Goal: Task Accomplishment & Management: Use online tool/utility

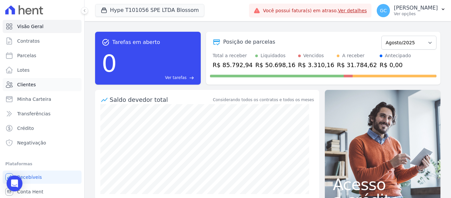
click at [33, 81] on span "Clientes" at bounding box center [26, 84] width 18 height 7
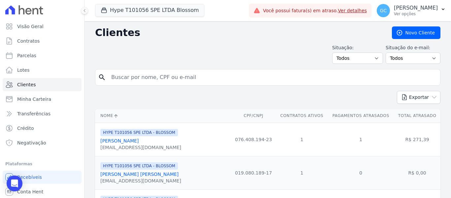
click at [149, 79] on input "search" at bounding box center [272, 77] width 330 height 13
click at [126, 77] on input "[PERSON_NAME]" at bounding box center [272, 77] width 330 height 13
type input "[PERSON_NAME]"
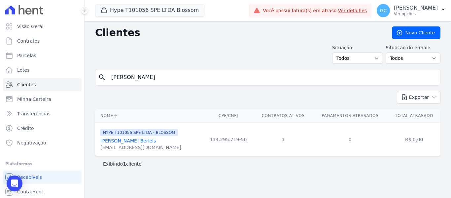
click at [134, 140] on link "[PERSON_NAME] Berlels" at bounding box center [127, 140] width 55 height 5
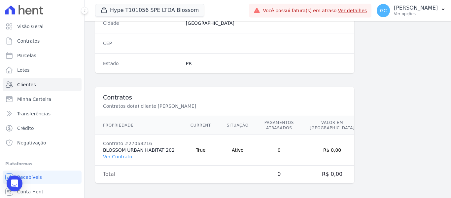
scroll to position [425, 0]
click at [120, 156] on link "Ver Contrato" at bounding box center [117, 154] width 29 height 5
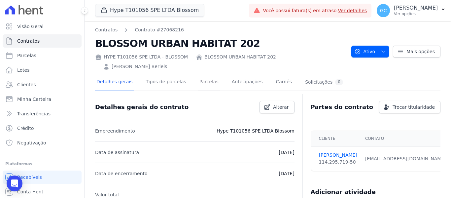
click at [198, 74] on link "Parcelas" at bounding box center [209, 82] width 22 height 17
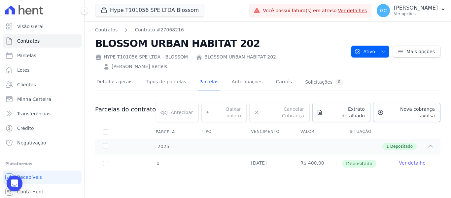
click at [400, 106] on span "Nova cobrança avulsa" at bounding box center [410, 112] width 48 height 13
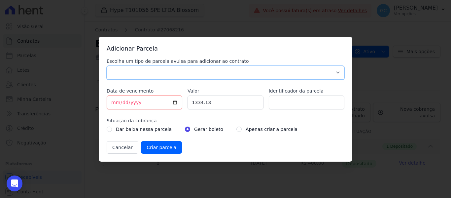
click at [164, 72] on select "Parcela Normal Sinal Caução Intercalada Chaves Pré Chaves Pós Chaves Taxas Quit…" at bounding box center [226, 73] width 238 height 14
select select "standard"
click at [107, 66] on select "Parcela Normal Sinal Caução Intercalada Chaves Pré Chaves Pós Chaves Taxas Quit…" at bounding box center [226, 73] width 238 height 14
drag, startPoint x: 214, startPoint y: 102, endPoint x: 186, endPoint y: 101, distance: 28.0
click at [186, 101] on div "Escolha um tipo de parcela avulsa para adicionar ao contrato Parcela Normal Sin…" at bounding box center [226, 106] width 238 height 96
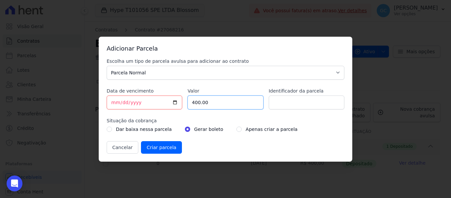
type input "400.00"
click at [174, 101] on input "[DATE]" at bounding box center [145, 102] width 76 height 14
type input "[DATE]"
drag, startPoint x: 290, startPoint y: 93, endPoint x: 290, endPoint y: 99, distance: 5.3
click at [290, 96] on div "Identificador da parcela" at bounding box center [307, 98] width 76 height 22
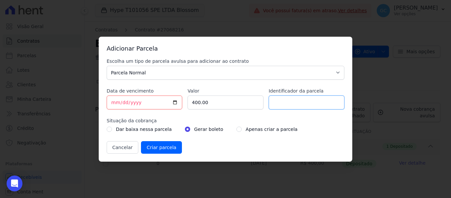
click at [292, 102] on input "Identificador da parcela" at bounding box center [307, 102] width 76 height 14
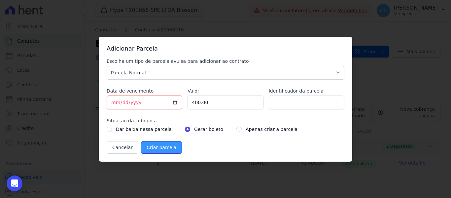
click at [157, 148] on input "Criar parcela" at bounding box center [161, 147] width 41 height 13
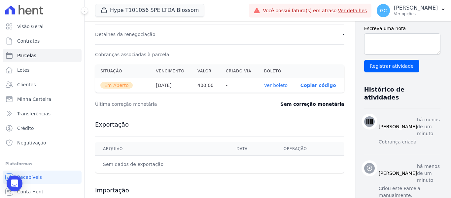
scroll to position [198, 0]
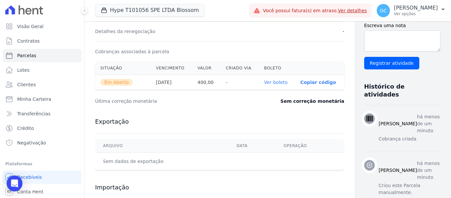
click at [264, 83] on link "Ver boleto" at bounding box center [275, 82] width 23 height 5
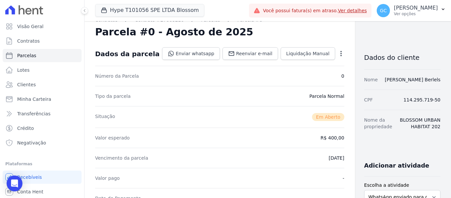
scroll to position [0, 0]
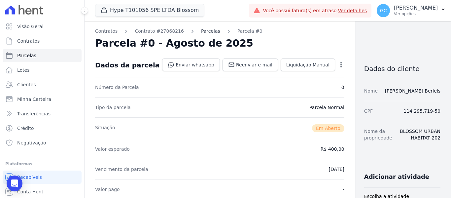
click at [201, 31] on link "Parcelas" at bounding box center [210, 31] width 19 height 7
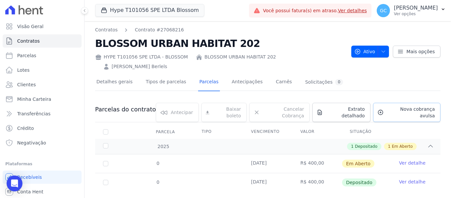
click at [403, 106] on span "Nova cobrança avulsa" at bounding box center [410, 112] width 48 height 13
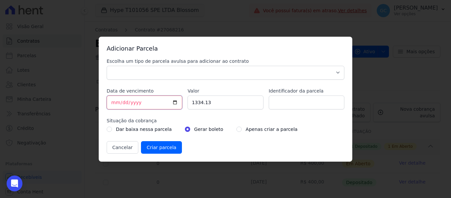
click at [149, 103] on input "[DATE]" at bounding box center [145, 102] width 76 height 14
type input "[DATE]"
click at [142, 69] on select "Parcela Normal Sinal Caução Intercalada Chaves Pré Chaves Pós Chaves Taxas Quit…" at bounding box center [226, 73] width 238 height 14
select select "standard"
click at [107, 66] on select "Parcela Normal Sinal Caução Intercalada Chaves Pré Chaves Pós Chaves Taxas Quit…" at bounding box center [226, 73] width 238 height 14
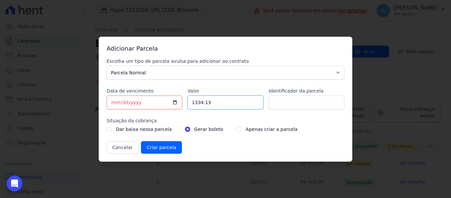
click at [205, 105] on input "1334.13" at bounding box center [225, 102] width 76 height 14
drag, startPoint x: 209, startPoint y: 100, endPoint x: 188, endPoint y: 101, distance: 21.5
click at [188, 101] on input "1334.13" at bounding box center [225, 102] width 76 height 14
type input "400.00"
click at [236, 129] on input "radio" at bounding box center [238, 128] width 5 height 5
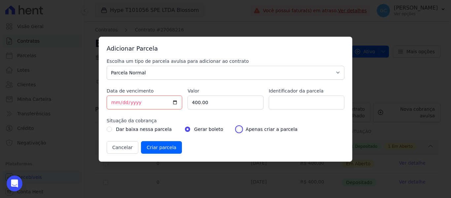
radio input "true"
click at [166, 147] on input "Criar parcela" at bounding box center [161, 147] width 41 height 13
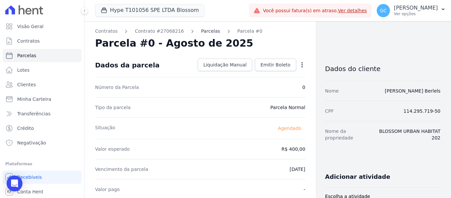
click at [202, 33] on link "Parcelas" at bounding box center [210, 31] width 19 height 7
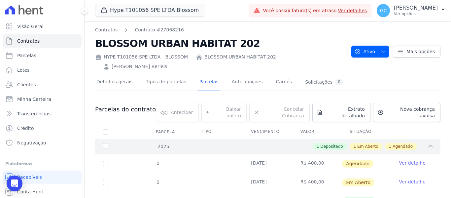
scroll to position [17, 0]
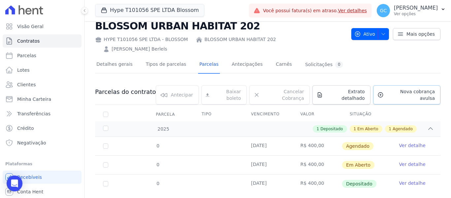
click at [394, 88] on span "Nova cobrança avulsa" at bounding box center [410, 94] width 48 height 13
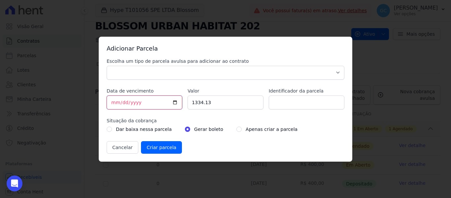
click at [112, 103] on input "[DATE]" at bounding box center [145, 102] width 76 height 14
type input "[DATE]"
click at [195, 72] on select "Parcela Normal Sinal Caução Intercalada Chaves Pré Chaves Pós Chaves Taxas Quit…" at bounding box center [226, 73] width 238 height 14
click at [148, 68] on select "Parcela Normal Sinal Caução Intercalada Chaves Pré Chaves Pós Chaves Taxas Quit…" at bounding box center [226, 73] width 238 height 14
click at [138, 71] on select "Parcela Normal Sinal Caução Intercalada Chaves Pré Chaves Pós Chaves Taxas Quit…" at bounding box center [226, 73] width 238 height 14
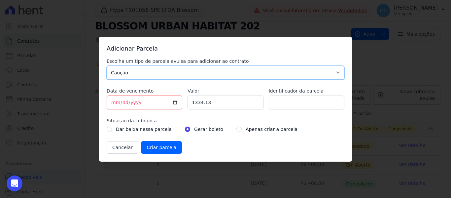
click at [138, 72] on select "Parcela Normal Sinal Caução Intercalada Chaves Pré Chaves Pós Chaves Taxas Quit…" at bounding box center [226, 73] width 238 height 14
select select "standard"
click at [107, 66] on select "Parcela Normal Sinal Caução Intercalada Chaves Pré Chaves Pós Chaves Taxas Quit…" at bounding box center [226, 73] width 238 height 14
drag, startPoint x: 219, startPoint y: 104, endPoint x: 180, endPoint y: 105, distance: 39.6
click at [180, 105] on div "Escolha um tipo de parcela avulsa para adicionar ao contrato Parcela Normal Sin…" at bounding box center [226, 106] width 238 height 96
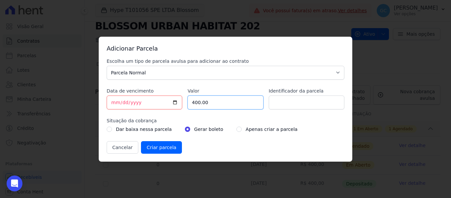
type input "400.00"
click at [151, 104] on input "[DATE]" at bounding box center [145, 102] width 76 height 14
click at [236, 130] on input "radio" at bounding box center [238, 128] width 5 height 5
radio input "true"
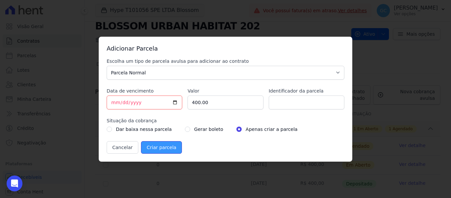
click at [155, 148] on input "Criar parcela" at bounding box center [161, 147] width 41 height 13
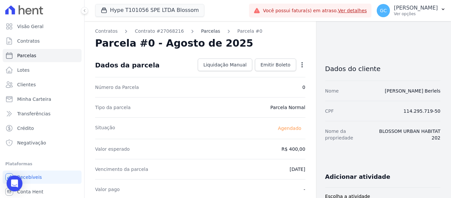
click at [201, 32] on link "Parcelas" at bounding box center [210, 31] width 19 height 7
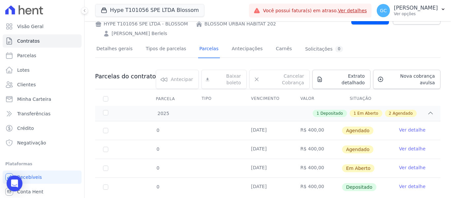
scroll to position [36, 0]
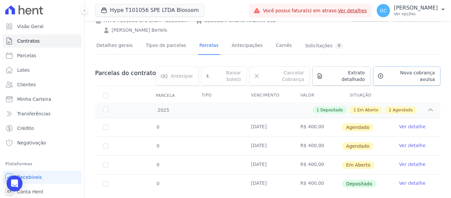
click at [400, 69] on span "Nova cobrança avulsa" at bounding box center [410, 75] width 48 height 13
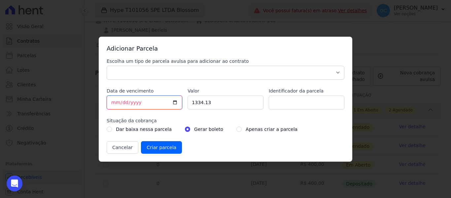
click at [111, 101] on input "[DATE]" at bounding box center [145, 102] width 76 height 14
type input "[DATE]"
click at [208, 103] on input "1334.13" at bounding box center [225, 102] width 76 height 14
drag, startPoint x: 209, startPoint y: 105, endPoint x: 174, endPoint y: 100, distance: 36.0
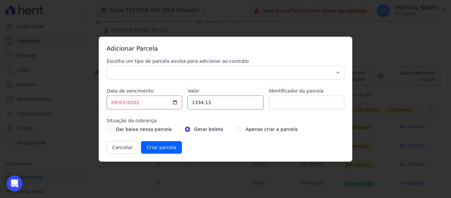
click at [174, 100] on div "Escolha um tipo de parcela avulsa para adicionar ao contrato Parcela Normal Sin…" at bounding box center [226, 106] width 238 height 96
type input "400.00"
click at [214, 75] on select "Parcela Normal Sinal Caução Intercalada Chaves Pré Chaves Pós Chaves Taxas Quit…" at bounding box center [226, 73] width 238 height 14
select select "standard"
click at [107, 66] on select "Parcela Normal Sinal Caução Intercalada Chaves Pré Chaves Pós Chaves Taxas Quit…" at bounding box center [226, 73] width 238 height 14
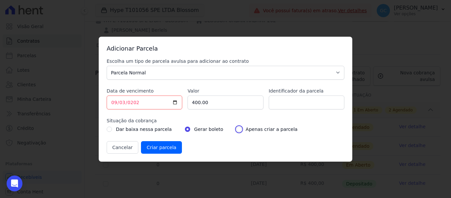
click at [236, 130] on input "radio" at bounding box center [238, 128] width 5 height 5
radio input "true"
click at [164, 148] on input "Criar parcela" at bounding box center [161, 147] width 41 height 13
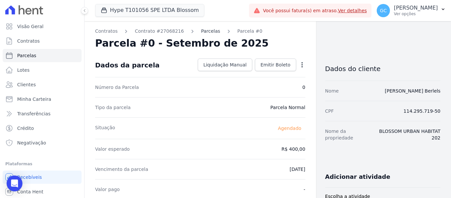
click at [205, 32] on link "Parcelas" at bounding box center [210, 31] width 19 height 7
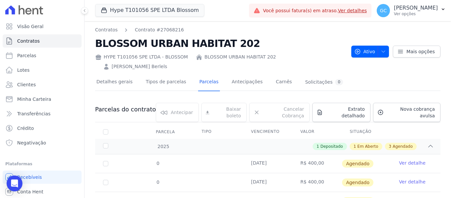
drag, startPoint x: 298, startPoint y: 163, endPoint x: 283, endPoint y: 111, distance: 53.7
click at [288, 116] on div "Parcelas do contrato 0 selecionada(s) [GEOGRAPHIC_DATA] [GEOGRAPHIC_DATA] Reneg…" at bounding box center [267, 175] width 345 height 158
click at [284, 125] on th "Vencimento" at bounding box center [267, 132] width 49 height 14
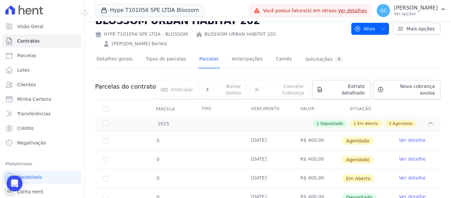
scroll to position [55, 0]
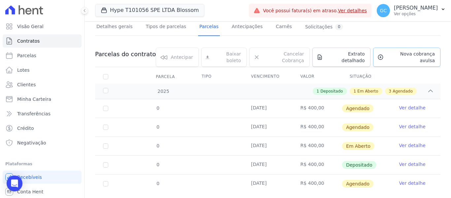
click at [402, 50] on span "Nova cobrança avulsa" at bounding box center [410, 56] width 48 height 13
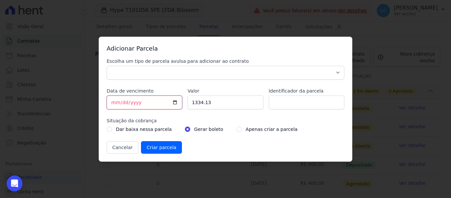
click at [114, 101] on input "[DATE]" at bounding box center [145, 102] width 76 height 14
type input "[DATE]"
click at [204, 104] on input "1334.13" at bounding box center [225, 102] width 76 height 14
drag, startPoint x: 209, startPoint y: 102, endPoint x: 180, endPoint y: 102, distance: 28.7
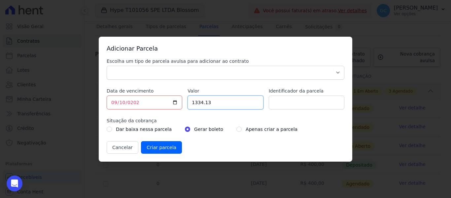
click at [180, 102] on div "Escolha um tipo de parcela avulsa para adicionar ao contrato Parcela Normal Sin…" at bounding box center [226, 106] width 238 height 96
type input "400.00"
click at [171, 72] on select "Parcela Normal Sinal Caução Intercalada Chaves Pré Chaves Pós Chaves Taxas Quit…" at bounding box center [226, 73] width 238 height 14
select select "standard"
click at [107, 66] on select "Parcela Normal Sinal Caução Intercalada Chaves Pré Chaves Pós Chaves Taxas Quit…" at bounding box center [226, 73] width 238 height 14
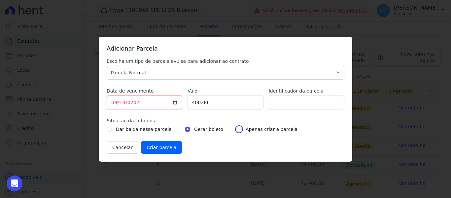
click at [236, 130] on input "radio" at bounding box center [238, 128] width 5 height 5
radio input "true"
click at [158, 147] on input "Criar parcela" at bounding box center [161, 147] width 41 height 13
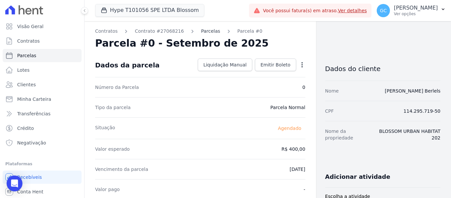
click at [205, 31] on link "Parcelas" at bounding box center [210, 31] width 19 height 7
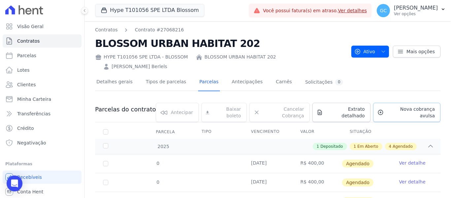
click at [399, 106] on span "Nova cobrança avulsa" at bounding box center [410, 112] width 48 height 13
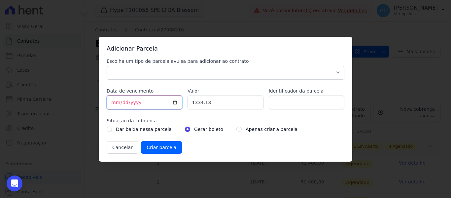
click at [112, 102] on input "[DATE]" at bounding box center [145, 102] width 76 height 14
type input "[DATE]"
click at [208, 101] on input "1334.13" at bounding box center [225, 102] width 76 height 14
drag, startPoint x: 209, startPoint y: 102, endPoint x: 182, endPoint y: 103, distance: 26.4
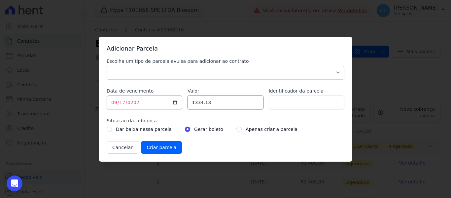
click at [182, 103] on div "Escolha um tipo de parcela avulsa para adicionar ao contrato Parcela Normal Sin…" at bounding box center [226, 106] width 238 height 96
type input "400.00"
drag, startPoint x: 137, startPoint y: 74, endPoint x: 133, endPoint y: 78, distance: 6.1
click at [137, 75] on select "Parcela Normal Sinal Caução Intercalada Chaves Pré Chaves Pós Chaves Taxas Quit…" at bounding box center [226, 73] width 238 height 14
select select "standard"
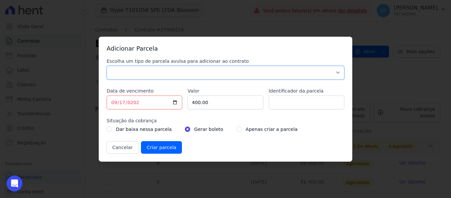
click at [107, 66] on select "Parcela Normal Sinal Caução Intercalada Chaves Pré Chaves Pós Chaves Taxas Quit…" at bounding box center [226, 73] width 238 height 14
click at [236, 128] on input "radio" at bounding box center [238, 128] width 5 height 5
radio input "true"
click at [166, 149] on input "Criar parcela" at bounding box center [161, 147] width 41 height 13
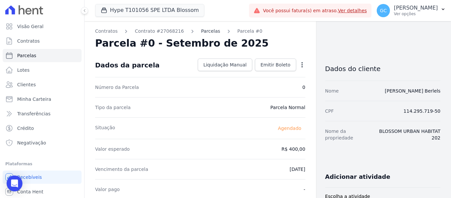
click at [201, 31] on link "Parcelas" at bounding box center [210, 31] width 19 height 7
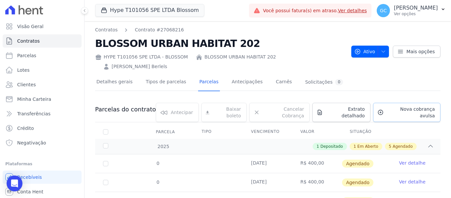
click at [404, 106] on span "Nova cobrança avulsa" at bounding box center [410, 112] width 48 height 13
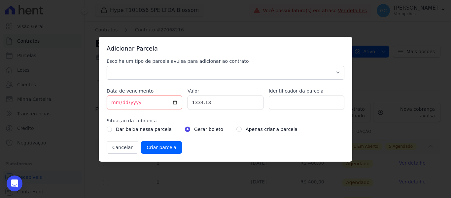
click at [130, 80] on div "Escolha um tipo de parcela avulsa para adicionar ao contrato Parcela Normal Sin…" at bounding box center [226, 106] width 238 height 96
click at [131, 76] on select "Parcela Normal Sinal Caução Intercalada Chaves Pré Chaves Pós Chaves Taxas Quit…" at bounding box center [226, 73] width 238 height 14
select select "standard"
click at [107, 66] on select "Parcela Normal Sinal Caução Intercalada Chaves Pré Chaves Pós Chaves Taxas Quit…" at bounding box center [226, 73] width 238 height 14
click at [125, 149] on button "Cancelar" at bounding box center [123, 147] width 32 height 13
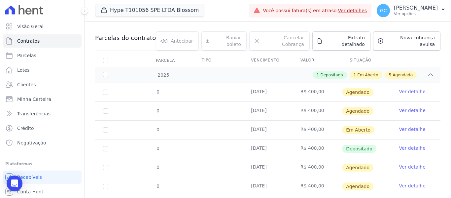
scroll to position [60, 0]
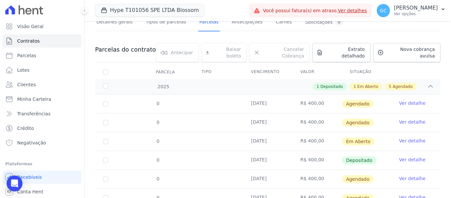
click at [406, 36] on div "Parcelas do contrato 0 selecionada(s) [GEOGRAPHIC_DATA] [GEOGRAPHIC_DATA] Reneg…" at bounding box center [267, 134] width 345 height 196
click at [397, 44] on link "Nova cobrança avulsa" at bounding box center [406, 52] width 67 height 19
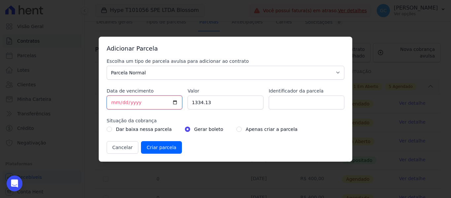
click at [113, 102] on input "[DATE]" at bounding box center [145, 102] width 76 height 14
type input "[DATE]"
click at [213, 105] on input "1334.13" at bounding box center [225, 102] width 76 height 14
drag, startPoint x: 214, startPoint y: 100, endPoint x: 176, endPoint y: 95, distance: 38.6
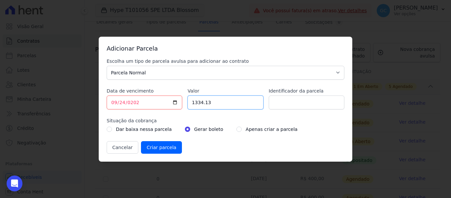
click at [176, 95] on div "Escolha um tipo de parcela avulsa para adicionar ao contrato Parcela Normal Sin…" at bounding box center [226, 106] width 238 height 96
type input "400.00"
click at [236, 130] on input "radio" at bounding box center [238, 128] width 5 height 5
radio input "true"
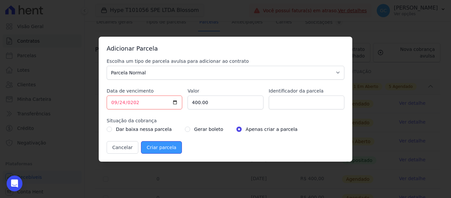
click at [168, 147] on input "Criar parcela" at bounding box center [161, 147] width 41 height 13
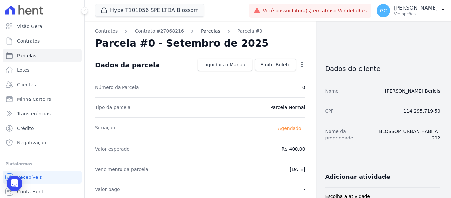
click at [201, 31] on link "Parcelas" at bounding box center [210, 31] width 19 height 7
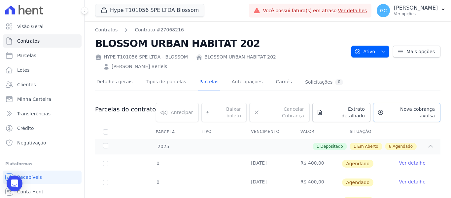
click at [393, 106] on span "Nova cobrança avulsa" at bounding box center [410, 112] width 48 height 13
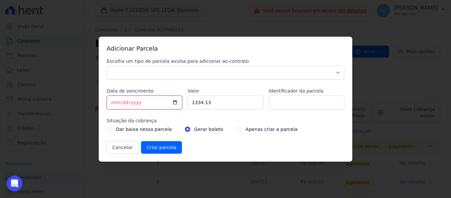
click at [112, 101] on input "[DATE]" at bounding box center [145, 102] width 76 height 14
type input "[DATE]"
click at [203, 101] on input "1334.13" at bounding box center [225, 102] width 76 height 14
drag, startPoint x: 213, startPoint y: 103, endPoint x: 180, endPoint y: 104, distance: 33.0
click at [180, 104] on div "Escolha um tipo de parcela avulsa para adicionar ao contrato Parcela Normal Sin…" at bounding box center [226, 106] width 238 height 96
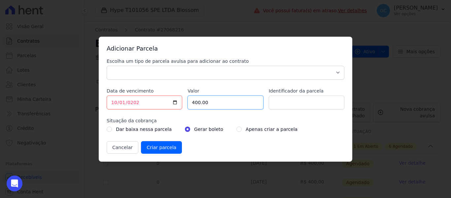
type input "400.00"
click at [220, 69] on select "Parcela Normal Sinal Caução Intercalada Chaves Pré Chaves Pós Chaves Taxas Quit…" at bounding box center [226, 73] width 238 height 14
select select "standard"
click at [107, 66] on select "Parcela Normal Sinal Caução Intercalada Chaves Pré Chaves Pós Chaves Taxas Quit…" at bounding box center [226, 73] width 238 height 14
click at [236, 129] on input "radio" at bounding box center [238, 128] width 5 height 5
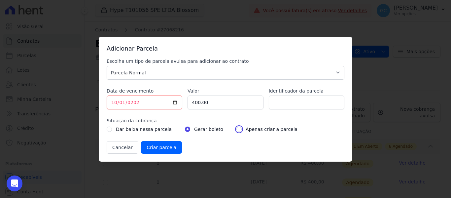
radio input "true"
click at [173, 148] on input "Criar parcela" at bounding box center [161, 147] width 41 height 13
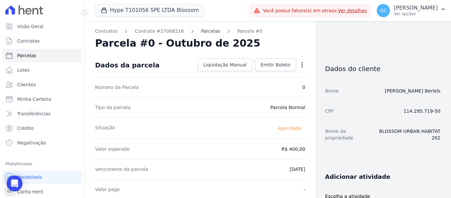
click at [201, 31] on link "Parcelas" at bounding box center [210, 31] width 19 height 7
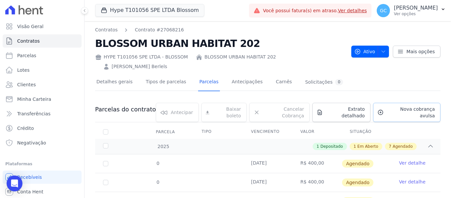
click at [387, 106] on span "Nova cobrança avulsa" at bounding box center [410, 112] width 48 height 13
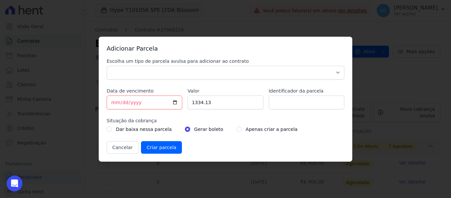
click at [377, 81] on div "Adicionar Parcela Escolha um tipo de parcela avulsa para adicionar ao contrato …" at bounding box center [225, 99] width 451 height 198
click at [122, 149] on button "Cancelar" at bounding box center [123, 147] width 32 height 13
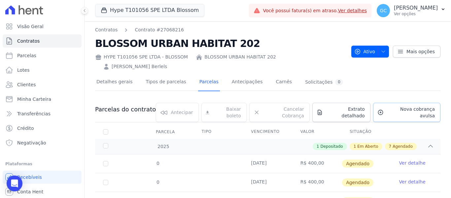
click at [386, 106] on span "Nova cobrança avulsa" at bounding box center [410, 112] width 48 height 13
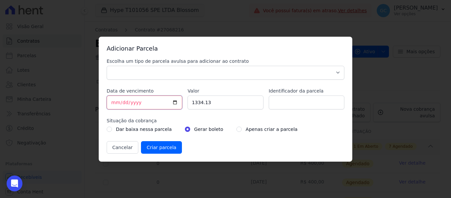
click at [115, 104] on input "[DATE]" at bounding box center [145, 102] width 76 height 14
type input "[DATE]"
click at [194, 102] on input "1334.13" at bounding box center [225, 102] width 76 height 14
drag, startPoint x: 209, startPoint y: 102, endPoint x: 191, endPoint y: 103, distance: 17.8
click at [191, 103] on input "1334.13" at bounding box center [225, 102] width 76 height 14
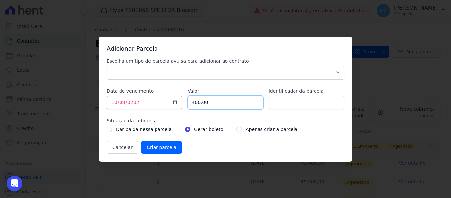
type input "400.00"
click at [177, 66] on select "Parcela Normal Sinal Caução Intercalada Chaves Pré Chaves Pós Chaves Taxas Quit…" at bounding box center [226, 73] width 238 height 14
select select "standard"
click at [107, 66] on select "Parcela Normal Sinal Caução Intercalada Chaves Pré Chaves Pós Chaves Taxas Quit…" at bounding box center [226, 73] width 238 height 14
click at [236, 128] on input "radio" at bounding box center [238, 128] width 5 height 5
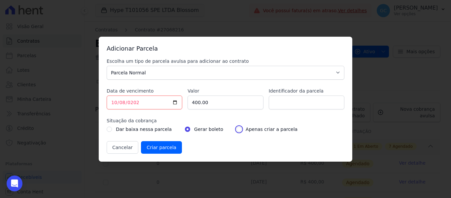
radio input "true"
click at [164, 147] on input "Criar parcela" at bounding box center [161, 147] width 41 height 13
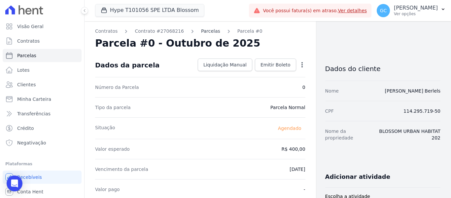
click at [201, 31] on link "Parcelas" at bounding box center [210, 31] width 19 height 7
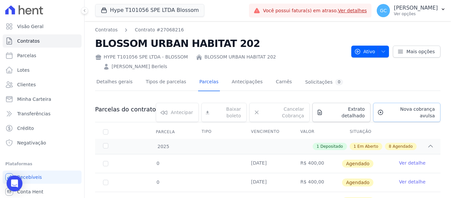
click at [391, 106] on span "Nova cobrança avulsa" at bounding box center [410, 112] width 48 height 13
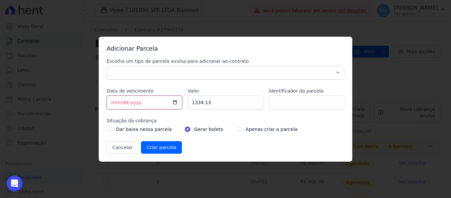
click at [111, 103] on input "[DATE]" at bounding box center [145, 102] width 76 height 14
type input "[DATE]"
drag, startPoint x: 209, startPoint y: 101, endPoint x: 183, endPoint y: 101, distance: 25.4
click at [183, 101] on div "Escolha um tipo de parcela avulsa para adicionar ao contrato Parcela Normal Sin…" at bounding box center [226, 106] width 238 height 96
type input "400.00"
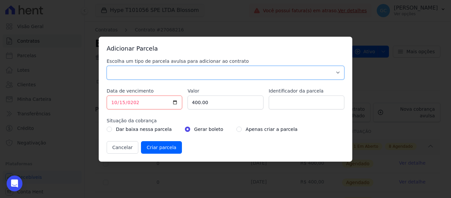
click at [213, 71] on select "Parcela Normal Sinal Caução Intercalada Chaves Pré Chaves Pós Chaves Taxas Quit…" at bounding box center [226, 73] width 238 height 14
select select "standard"
click at [107, 66] on select "Parcela Normal Sinal Caução Intercalada Chaves Pré Chaves Pós Chaves Taxas Quit…" at bounding box center [226, 73] width 238 height 14
click at [236, 131] on input "radio" at bounding box center [238, 128] width 5 height 5
radio input "true"
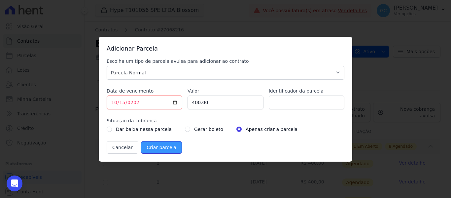
click at [162, 146] on input "Criar parcela" at bounding box center [161, 147] width 41 height 13
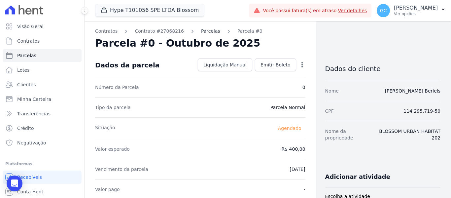
click at [201, 33] on link "Parcelas" at bounding box center [210, 31] width 19 height 7
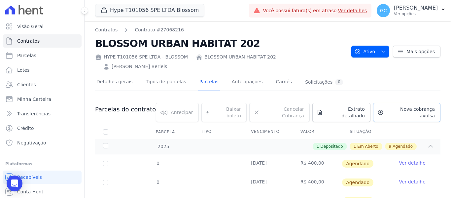
click at [396, 106] on span "Nova cobrança avulsa" at bounding box center [410, 112] width 48 height 13
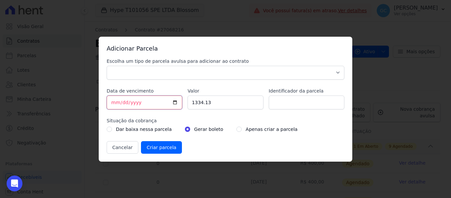
click at [113, 102] on input "[DATE]" at bounding box center [145, 102] width 76 height 14
type input "[DATE]"
click at [195, 100] on input "1334.13" at bounding box center [225, 102] width 76 height 14
drag, startPoint x: 211, startPoint y: 102, endPoint x: 181, endPoint y: 98, distance: 30.0
click at [181, 98] on div "Escolha um tipo de parcela avulsa para adicionar ao contrato Parcela Normal Sin…" at bounding box center [226, 106] width 238 height 96
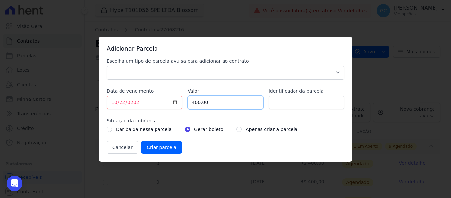
type input "400.00"
click at [182, 76] on select "Parcela Normal Sinal Caução Intercalada Chaves Pré Chaves Pós Chaves Taxas Quit…" at bounding box center [226, 73] width 238 height 14
select select "standard"
click at [107, 66] on select "Parcela Normal Sinal Caução Intercalada Chaves Pré Chaves Pós Chaves Taxas Quit…" at bounding box center [226, 73] width 238 height 14
click at [236, 130] on input "radio" at bounding box center [238, 128] width 5 height 5
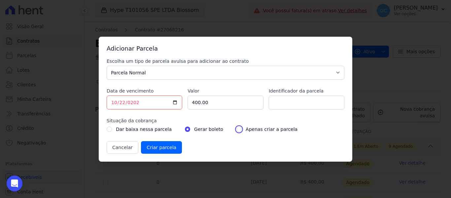
radio input "true"
click at [166, 148] on input "Criar parcela" at bounding box center [161, 147] width 41 height 13
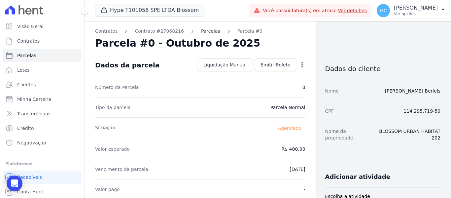
click at [201, 28] on link "Parcelas" at bounding box center [210, 31] width 19 height 7
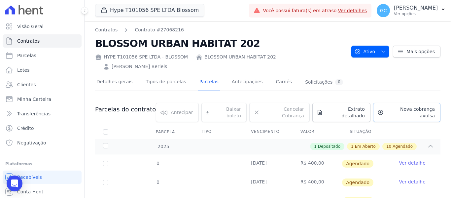
click at [414, 106] on span "Nova cobrança avulsa" at bounding box center [410, 112] width 48 height 13
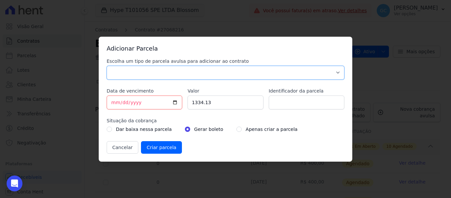
click at [136, 74] on select "Parcela Normal Sinal Caução Intercalada Chaves Pré Chaves Pós Chaves Taxas Quit…" at bounding box center [226, 73] width 238 height 14
select select "standard"
click at [107, 66] on select "Parcela Normal Sinal Caução Intercalada Chaves Pré Chaves Pós Chaves Taxas Quit…" at bounding box center [226, 73] width 238 height 14
click at [110, 102] on input "[DATE]" at bounding box center [145, 102] width 76 height 14
type input "[DATE]"
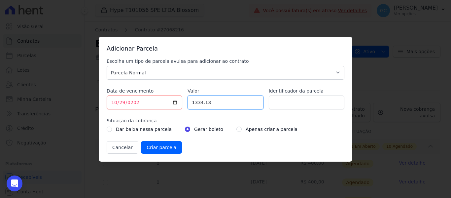
click at [199, 102] on input "1334.13" at bounding box center [225, 102] width 76 height 14
type input "400.00"
click at [236, 128] on div "Apenas criar a parcela" at bounding box center [266, 129] width 61 height 8
click at [236, 129] on input "radio" at bounding box center [238, 128] width 5 height 5
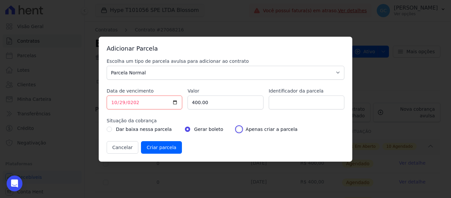
radio input "true"
click at [166, 146] on input "Criar parcela" at bounding box center [161, 147] width 41 height 13
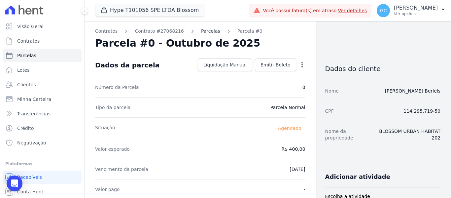
click at [202, 29] on link "Parcelas" at bounding box center [210, 31] width 19 height 7
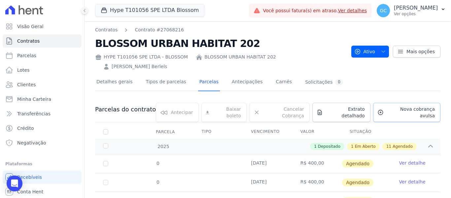
click at [402, 106] on span "Nova cobrança avulsa" at bounding box center [410, 112] width 48 height 13
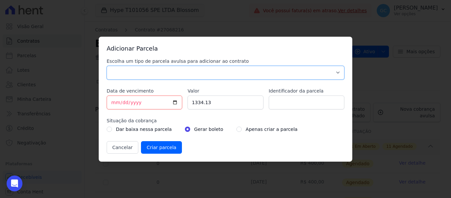
drag, startPoint x: 154, startPoint y: 77, endPoint x: 148, endPoint y: 78, distance: 6.1
click at [154, 77] on select "Parcela Normal Sinal Caução Intercalada Chaves Pré Chaves Pós Chaves Taxas Quit…" at bounding box center [226, 73] width 238 height 14
select select "standard"
click at [107, 66] on select "Parcela Normal Sinal Caução Intercalada Chaves Pré Chaves Pós Chaves Taxas Quit…" at bounding box center [226, 73] width 238 height 14
click at [205, 103] on input "1334.13" at bounding box center [225, 102] width 76 height 14
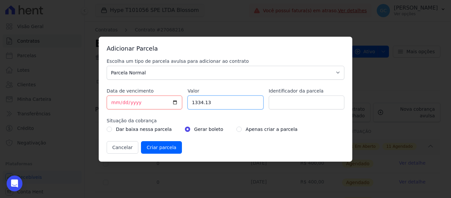
click at [204, 103] on input "1334.13" at bounding box center [225, 102] width 76 height 14
click at [199, 101] on input "1334.13" at bounding box center [225, 102] width 76 height 14
click at [204, 105] on input "1334.13" at bounding box center [225, 102] width 76 height 14
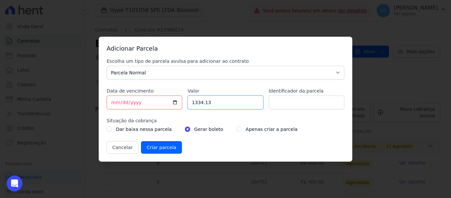
drag, startPoint x: 211, startPoint y: 102, endPoint x: 185, endPoint y: 102, distance: 26.7
click at [185, 102] on div "Escolha um tipo de parcela avulsa para adicionar ao contrato Parcela Normal Sin…" at bounding box center [226, 106] width 238 height 96
type input "400.00"
click at [111, 103] on input "[DATE]" at bounding box center [145, 102] width 76 height 14
type input "[DATE]"
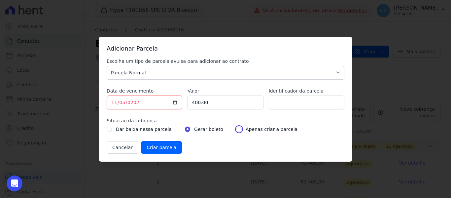
click at [236, 128] on input "radio" at bounding box center [238, 128] width 5 height 5
radio input "true"
click at [162, 148] on input "Criar parcela" at bounding box center [161, 147] width 41 height 13
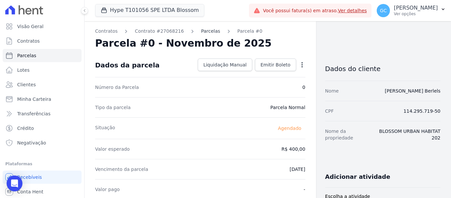
click at [201, 31] on link "Parcelas" at bounding box center [210, 31] width 19 height 7
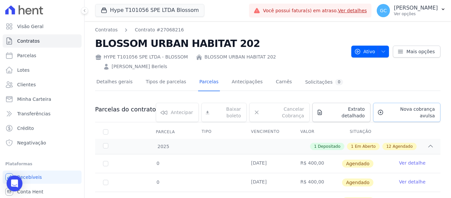
click at [394, 106] on span "Nova cobrança avulsa" at bounding box center [410, 112] width 48 height 13
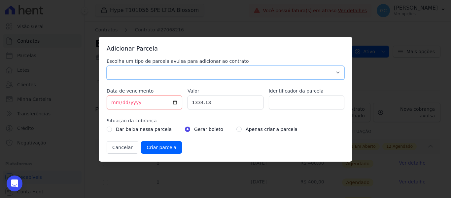
drag, startPoint x: 139, startPoint y: 68, endPoint x: 135, endPoint y: 73, distance: 6.5
click at [139, 68] on select "Parcela Normal Sinal Caução Intercalada Chaves Pré Chaves Pós Chaves Taxas Quit…" at bounding box center [226, 73] width 238 height 14
select select "standard"
click at [107, 66] on select "Parcela Normal Sinal Caução Intercalada Chaves Pré Chaves Pós Chaves Taxas Quit…" at bounding box center [226, 73] width 238 height 14
click at [111, 101] on input "[DATE]" at bounding box center [145, 102] width 76 height 14
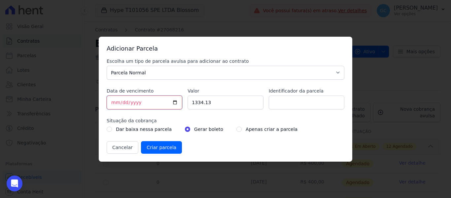
type input "[PHONE_NUMBER]"
click at [207, 103] on input "1334.13" at bounding box center [225, 102] width 76 height 14
drag, startPoint x: 214, startPoint y: 101, endPoint x: 187, endPoint y: 100, distance: 26.4
click at [187, 100] on input "1334.13" at bounding box center [225, 102] width 76 height 14
click at [122, 103] on input "[DATE]" at bounding box center [145, 102] width 76 height 14
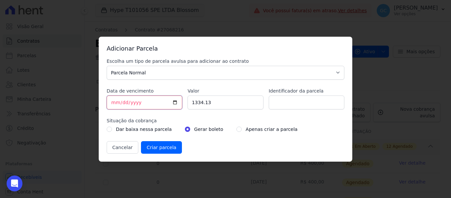
type input "[DATE]"
drag, startPoint x: 213, startPoint y: 103, endPoint x: 182, endPoint y: 101, distance: 31.4
click at [182, 101] on div "Escolha um tipo de parcela avulsa para adicionar ao contrato Parcela Normal Sin…" at bounding box center [226, 106] width 238 height 96
type input "15000.00"
click at [236, 128] on input "radio" at bounding box center [238, 128] width 5 height 5
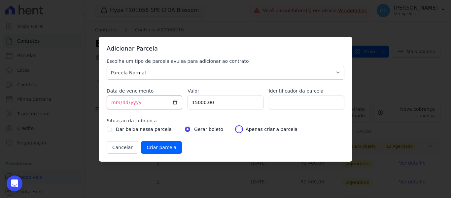
radio input "true"
click at [196, 102] on input "15000.00" at bounding box center [225, 102] width 76 height 14
click at [163, 147] on input "Criar parcela" at bounding box center [161, 147] width 41 height 13
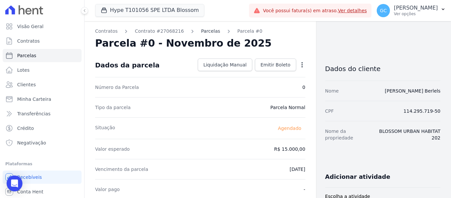
click at [201, 31] on link "Parcelas" at bounding box center [210, 31] width 19 height 7
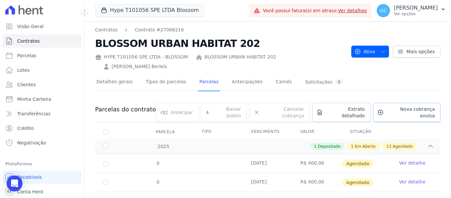
drag, startPoint x: 394, startPoint y: 103, endPoint x: 386, endPoint y: 102, distance: 8.3
click at [394, 106] on span "Nova cobrança avulsa" at bounding box center [410, 112] width 48 height 13
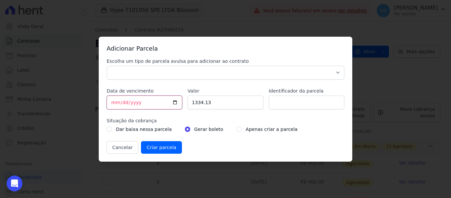
click at [120, 102] on input "[DATE]" at bounding box center [145, 102] width 76 height 14
type input "[DATE]"
click at [200, 102] on input "1334.13" at bounding box center [225, 102] width 76 height 14
drag, startPoint x: 200, startPoint y: 102, endPoint x: 205, endPoint y: 102, distance: 5.3
click at [205, 102] on input "1334.13" at bounding box center [225, 102] width 76 height 14
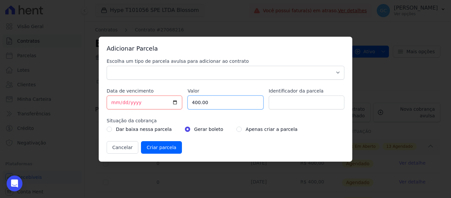
type input "400.00"
click at [200, 78] on select "Parcela Normal Sinal Caução Intercalada Chaves Pré Chaves Pós Chaves Taxas Quit…" at bounding box center [226, 73] width 238 height 14
select select "standard"
click at [107, 66] on select "Parcela Normal Sinal Caução Intercalada Chaves Pré Chaves Pós Chaves Taxas Quit…" at bounding box center [226, 73] width 238 height 14
click at [236, 129] on input "radio" at bounding box center [238, 128] width 5 height 5
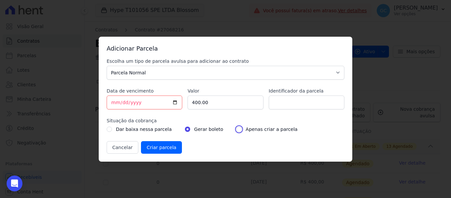
radio input "true"
click at [168, 146] on input "Criar parcela" at bounding box center [161, 147] width 41 height 13
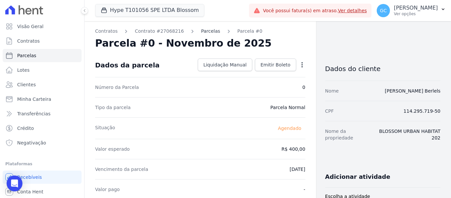
click at [201, 31] on link "Parcelas" at bounding box center [210, 31] width 19 height 7
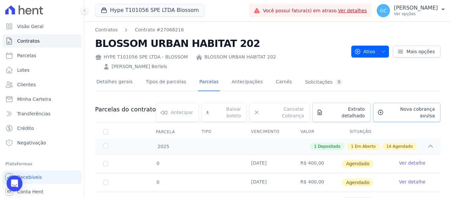
click at [387, 106] on span "Nova cobrança avulsa" at bounding box center [410, 112] width 48 height 13
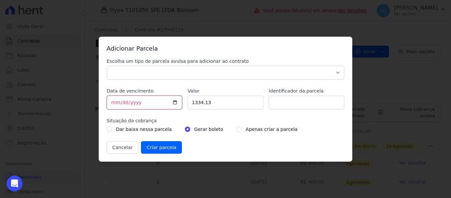
click at [114, 99] on input "[DATE]" at bounding box center [145, 102] width 76 height 14
type input "[DATE]"
click at [200, 102] on input "1334.13" at bounding box center [225, 102] width 76 height 14
type input "400.00"
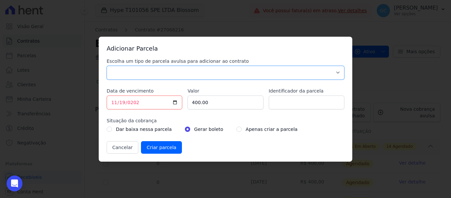
drag, startPoint x: 200, startPoint y: 76, endPoint x: 196, endPoint y: 78, distance: 4.7
click at [200, 76] on select "Parcela Normal Sinal Caução Intercalada Chaves Pré Chaves Pós Chaves Taxas Quit…" at bounding box center [226, 73] width 238 height 14
select select "standard"
click at [107, 66] on select "Parcela Normal Sinal Caução Intercalada Chaves Pré Chaves Pós Chaves Taxas Quit…" at bounding box center [226, 73] width 238 height 14
click at [236, 130] on input "radio" at bounding box center [238, 128] width 5 height 5
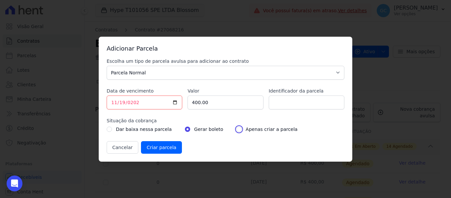
radio input "true"
click at [160, 150] on input "Criar parcela" at bounding box center [161, 147] width 41 height 13
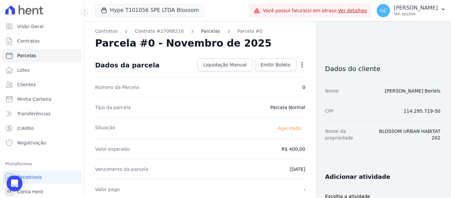
click at [201, 31] on link "Parcelas" at bounding box center [210, 31] width 19 height 7
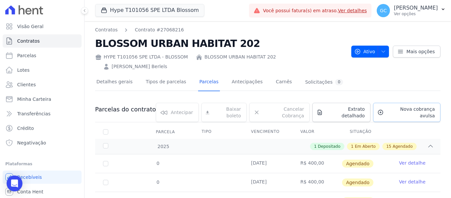
click at [405, 106] on span "Nova cobrança avulsa" at bounding box center [410, 112] width 48 height 13
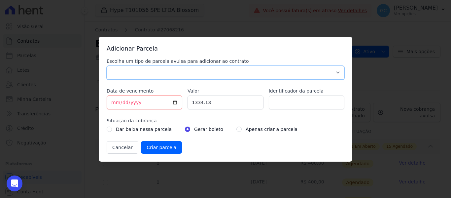
click at [160, 73] on select "Parcela Normal Sinal Caução Intercalada Chaves Pré Chaves Pós Chaves Taxas Quit…" at bounding box center [226, 73] width 238 height 14
select select "standard"
click at [107, 66] on select "Parcela Normal Sinal Caução Intercalada Chaves Pré Chaves Pós Chaves Taxas Quit…" at bounding box center [226, 73] width 238 height 14
click at [115, 102] on input "[DATE]" at bounding box center [145, 102] width 76 height 14
type input "[DATE]"
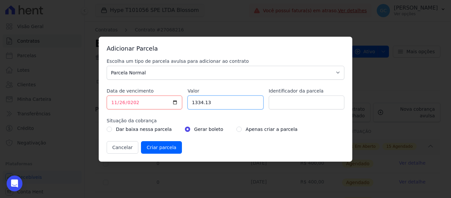
click at [203, 104] on input "1334.13" at bounding box center [225, 102] width 76 height 14
type input "400.00"
click at [236, 129] on input "radio" at bounding box center [238, 128] width 5 height 5
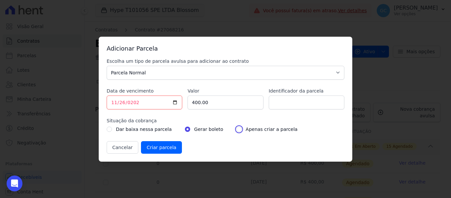
radio input "true"
click at [148, 147] on input "Criar parcela" at bounding box center [161, 147] width 41 height 13
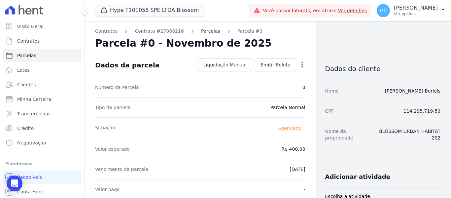
click at [201, 30] on link "Parcelas" at bounding box center [210, 31] width 19 height 7
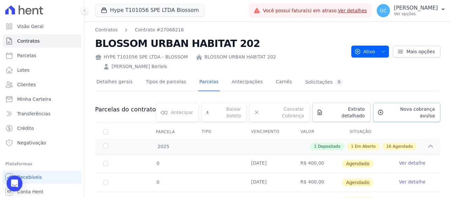
click at [396, 106] on span "Nova cobrança avulsa" at bounding box center [410, 112] width 48 height 13
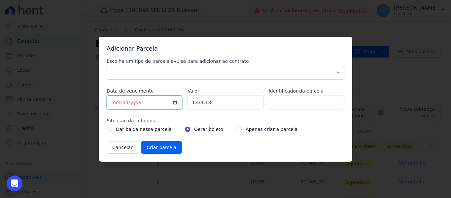
click at [111, 102] on input "[DATE]" at bounding box center [145, 102] width 76 height 14
type input "[DATE]"
click at [203, 102] on input "1334.13" at bounding box center [225, 102] width 76 height 14
type input "400.00"
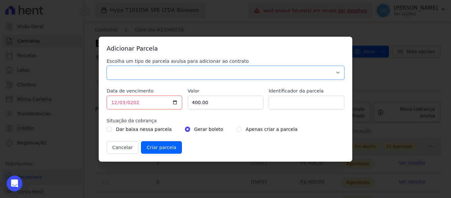
click at [196, 69] on select "Parcela Normal Sinal Caução Intercalada Chaves Pré Chaves Pós Chaves Taxas Quit…" at bounding box center [226, 73] width 238 height 14
select select "standard"
click at [107, 66] on select "Parcela Normal Sinal Caução Intercalada Chaves Pré Chaves Pós Chaves Taxas Quit…" at bounding box center [226, 73] width 238 height 14
click at [236, 131] on input "radio" at bounding box center [238, 128] width 5 height 5
radio input "true"
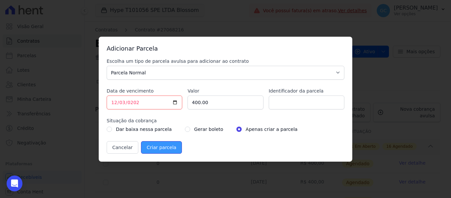
click at [158, 148] on input "Criar parcela" at bounding box center [161, 147] width 41 height 13
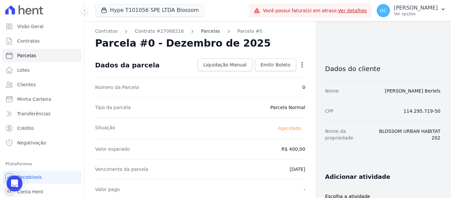
click at [201, 30] on link "Parcelas" at bounding box center [210, 31] width 19 height 7
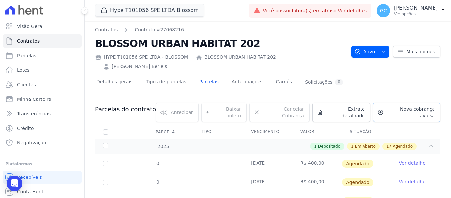
click at [390, 106] on span "Nova cobrança avulsa" at bounding box center [410, 112] width 48 height 13
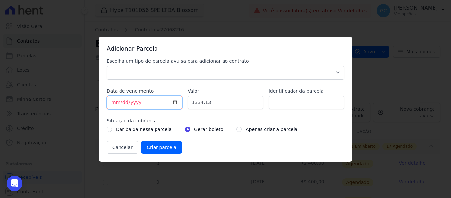
click at [112, 102] on input "[DATE]" at bounding box center [145, 102] width 76 height 14
type input "[DATE]"
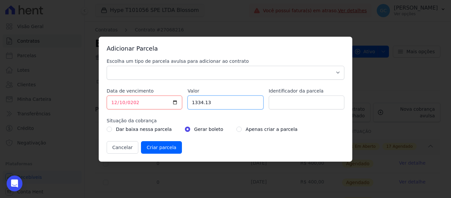
click at [197, 102] on input "1334.13" at bounding box center [225, 102] width 76 height 14
click at [197, 101] on input "1334.13" at bounding box center [225, 102] width 76 height 14
type input "15000.00"
click at [236, 130] on input "radio" at bounding box center [238, 128] width 5 height 5
radio input "true"
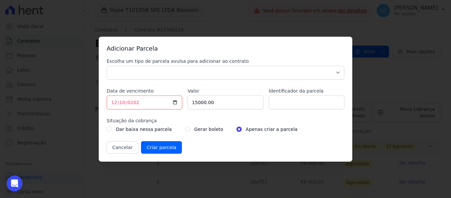
drag, startPoint x: 236, startPoint y: 61, endPoint x: 229, endPoint y: 68, distance: 9.6
click at [235, 65] on div "Escolha um tipo de parcela avulsa para adicionar ao contrato Parcela Normal Sin…" at bounding box center [226, 69] width 238 height 22
click at [229, 70] on select "Parcela Normal Sinal Caução Intercalada Chaves Pré Chaves Pós Chaves Taxas Quit…" at bounding box center [226, 73] width 238 height 14
select select "standard"
click at [107, 66] on select "Parcela Normal Sinal Caução Intercalada Chaves Pré Chaves Pós Chaves Taxas Quit…" at bounding box center [226, 73] width 238 height 14
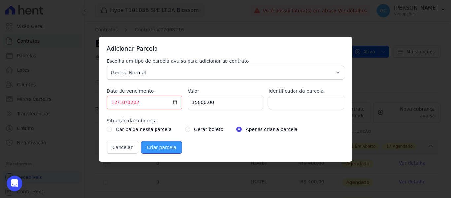
click at [154, 149] on input "Criar parcela" at bounding box center [161, 147] width 41 height 13
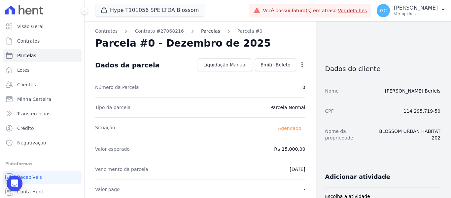
click at [201, 32] on link "Parcelas" at bounding box center [210, 31] width 19 height 7
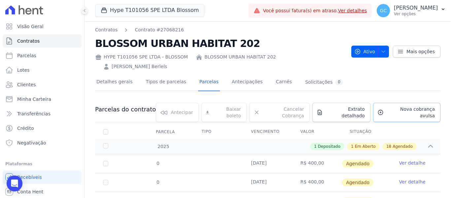
click at [399, 106] on span "Nova cobrança avulsa" at bounding box center [410, 112] width 48 height 13
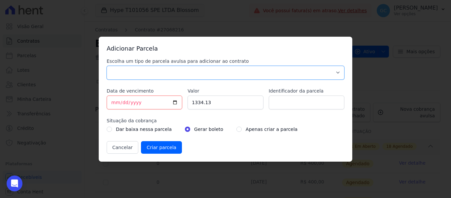
drag, startPoint x: 152, startPoint y: 74, endPoint x: 143, endPoint y: 79, distance: 9.5
click at [152, 74] on select "Parcela Normal Sinal Caução Intercalada Chaves Pré Chaves Pós Chaves Taxas Quit…" at bounding box center [226, 73] width 238 height 14
select select "standard"
click at [107, 66] on select "Parcela Normal Sinal Caução Intercalada Chaves Pré Chaves Pós Chaves Taxas Quit…" at bounding box center [226, 73] width 238 height 14
click at [201, 105] on input "1334.13" at bounding box center [225, 102] width 76 height 14
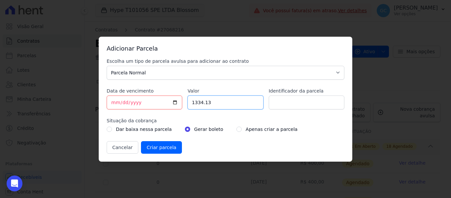
click at [202, 105] on input "1334.13" at bounding box center [225, 102] width 76 height 14
type input "400.00"
click at [111, 103] on input "[DATE]" at bounding box center [145, 102] width 76 height 14
type input "[DATE]"
click at [236, 130] on input "radio" at bounding box center [238, 128] width 5 height 5
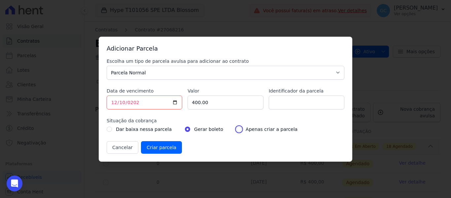
radio input "true"
click at [161, 145] on input "Criar parcela" at bounding box center [161, 147] width 41 height 13
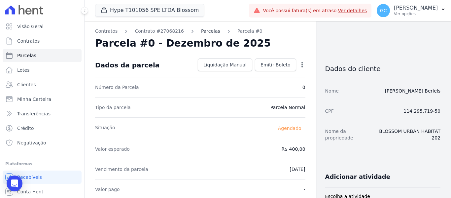
click at [202, 32] on link "Parcelas" at bounding box center [210, 31] width 19 height 7
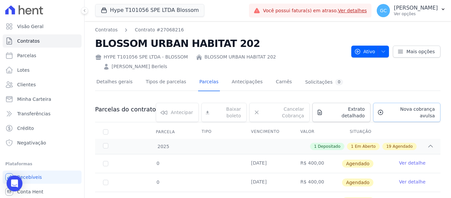
click at [394, 106] on span "Nova cobrança avulsa" at bounding box center [410, 112] width 48 height 13
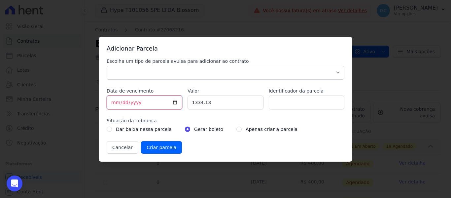
click at [111, 105] on input "[DATE]" at bounding box center [145, 102] width 76 height 14
type input "[DATE]"
click at [200, 103] on input "1334.13" at bounding box center [225, 102] width 76 height 14
type input "400.00"
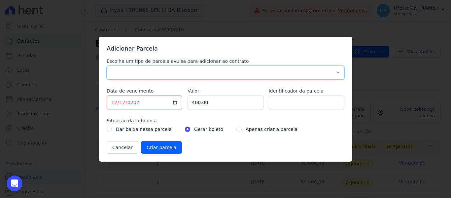
click at [203, 74] on select "Parcela Normal Sinal Caução Intercalada Chaves Pré Chaves Pós Chaves Taxas Quit…" at bounding box center [226, 73] width 238 height 14
select select "standard"
click at [107, 66] on select "Parcela Normal Sinal Caução Intercalada Chaves Pré Chaves Pós Chaves Taxas Quit…" at bounding box center [226, 73] width 238 height 14
click at [236, 130] on input "radio" at bounding box center [238, 128] width 5 height 5
radio input "true"
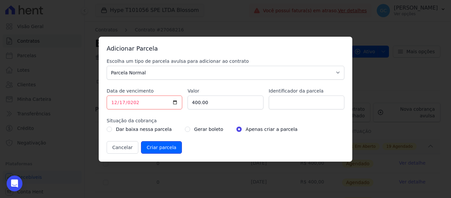
click at [173, 145] on input "Criar parcela" at bounding box center [161, 147] width 41 height 13
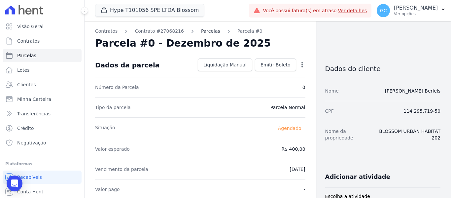
click at [201, 29] on link "Parcelas" at bounding box center [210, 31] width 19 height 7
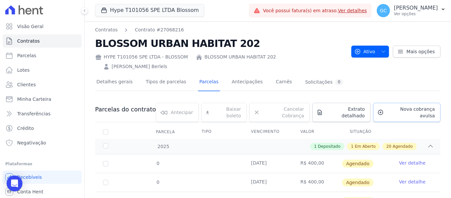
click at [389, 106] on span "Nova cobrança avulsa" at bounding box center [410, 112] width 48 height 13
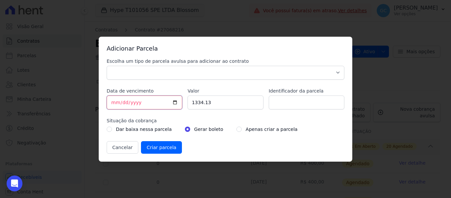
click at [113, 101] on input "[DATE]" at bounding box center [145, 102] width 76 height 14
type input "[DATE]"
click at [197, 102] on input "1334.13" at bounding box center [225, 102] width 76 height 14
type input "400.00"
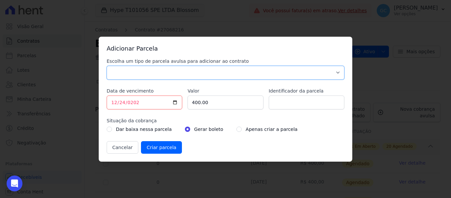
drag, startPoint x: 208, startPoint y: 71, endPoint x: 203, endPoint y: 74, distance: 6.2
click at [208, 71] on select "Parcela Normal Sinal Caução Intercalada Chaves Pré Chaves Pós Chaves Taxas Quit…" at bounding box center [226, 73] width 238 height 14
select select "standard"
click at [107, 66] on select "Parcela Normal Sinal Caução Intercalada Chaves Pré Chaves Pós Chaves Taxas Quit…" at bounding box center [226, 73] width 238 height 14
click at [236, 129] on input "radio" at bounding box center [238, 128] width 5 height 5
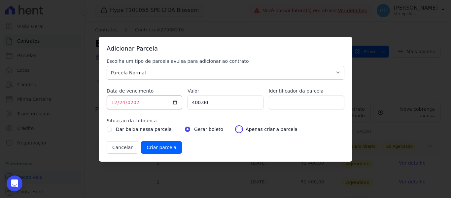
radio input "true"
click at [164, 147] on input "Criar parcela" at bounding box center [161, 147] width 41 height 13
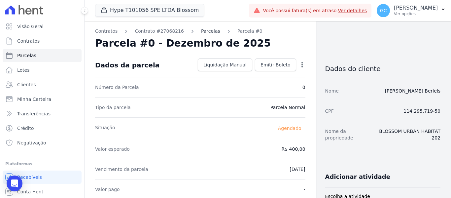
click at [204, 34] on link "Parcelas" at bounding box center [210, 31] width 19 height 7
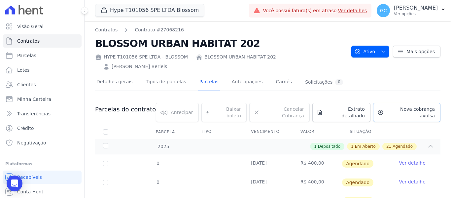
click at [394, 106] on span "Nova cobrança avulsa" at bounding box center [410, 112] width 48 height 13
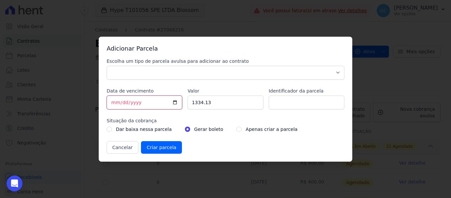
click at [113, 101] on input "[DATE]" at bounding box center [145, 102] width 76 height 14
type input "[DATE]"
click at [195, 102] on input "1334.13" at bounding box center [225, 102] width 76 height 14
type input "400.00"
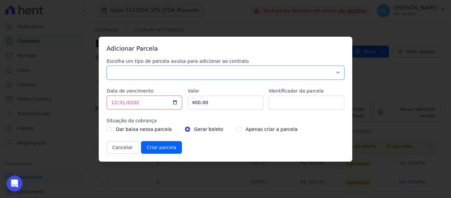
click at [198, 71] on select "Parcela Normal Sinal Caução Intercalada Chaves Pré Chaves Pós Chaves Taxas Quit…" at bounding box center [226, 73] width 238 height 14
select select "standard"
click at [107, 66] on select "Parcela Normal Sinal Caução Intercalada Chaves Pré Chaves Pós Chaves Taxas Quit…" at bounding box center [226, 73] width 238 height 14
click at [236, 129] on input "radio" at bounding box center [238, 128] width 5 height 5
radio input "true"
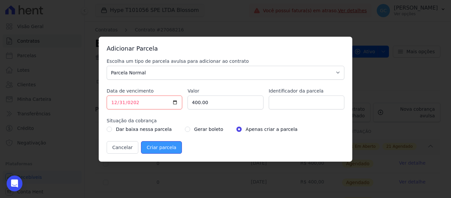
click at [160, 148] on input "Criar parcela" at bounding box center [161, 147] width 41 height 13
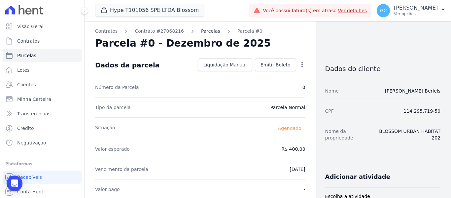
click at [201, 31] on link "Parcelas" at bounding box center [210, 31] width 19 height 7
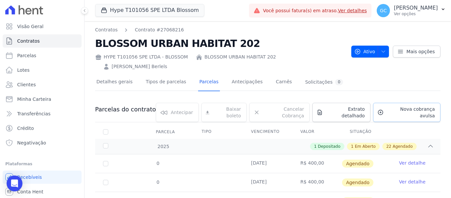
click at [389, 106] on span "Nova cobrança avulsa" at bounding box center [410, 112] width 48 height 13
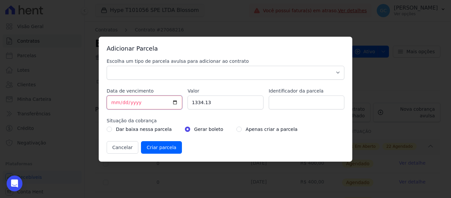
click at [109, 104] on input "[DATE]" at bounding box center [145, 102] width 76 height 14
type input "[DATE]"
click at [199, 105] on input "1334.13" at bounding box center [225, 102] width 76 height 14
click at [201, 106] on input "1334.13" at bounding box center [225, 102] width 76 height 14
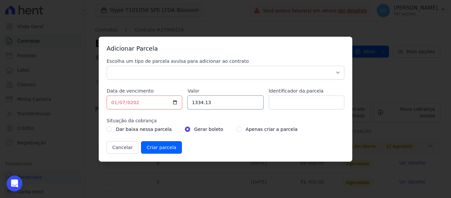
click at [201, 106] on input "1334.13" at bounding box center [225, 102] width 76 height 14
type input "400.00"
click at [236, 128] on input "radio" at bounding box center [238, 128] width 5 height 5
radio input "true"
click at [233, 71] on select "Parcela Normal Sinal Caução Intercalada Chaves Pré Chaves Pós Chaves Taxas Quit…" at bounding box center [226, 73] width 238 height 14
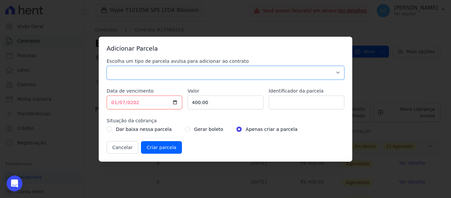
select select "standard"
click at [107, 66] on select "Parcela Normal Sinal Caução Intercalada Chaves Pré Chaves Pós Chaves Taxas Quit…" at bounding box center [226, 73] width 238 height 14
click at [155, 148] on input "Criar parcela" at bounding box center [161, 147] width 41 height 13
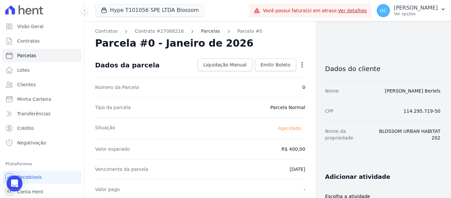
click at [201, 31] on link "Parcelas" at bounding box center [210, 31] width 19 height 7
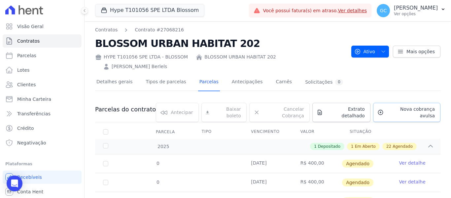
drag, startPoint x: 401, startPoint y: 100, endPoint x: 387, endPoint y: 97, distance: 14.8
click at [401, 106] on span "Nova cobrança avulsa" at bounding box center [410, 112] width 48 height 13
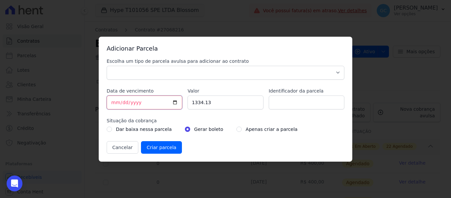
click at [111, 102] on input "[DATE]" at bounding box center [145, 102] width 76 height 14
type input "[DATE]"
click at [201, 103] on input "1334.13" at bounding box center [225, 102] width 76 height 14
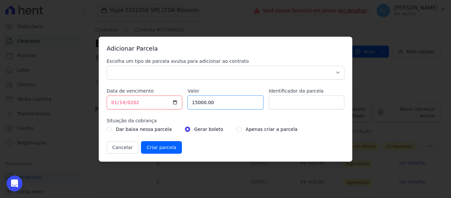
type input "15000.00"
click at [152, 72] on select "Parcela Normal Sinal Caução Intercalada Chaves Pré Chaves Pós Chaves Taxas Quit…" at bounding box center [226, 73] width 238 height 14
select select "standard"
click at [107, 66] on select "Parcela Normal Sinal Caução Intercalada Chaves Pré Chaves Pós Chaves Taxas Quit…" at bounding box center [226, 73] width 238 height 14
click at [236, 131] on input "radio" at bounding box center [238, 128] width 5 height 5
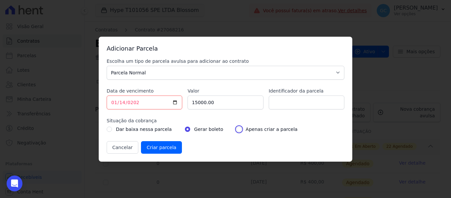
radio input "true"
click at [167, 146] on input "Criar parcela" at bounding box center [161, 147] width 41 height 13
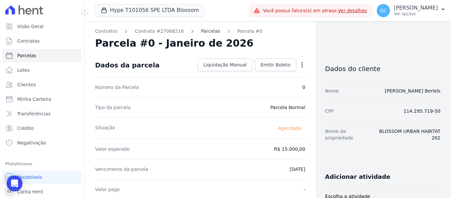
click at [202, 31] on link "Parcelas" at bounding box center [210, 31] width 19 height 7
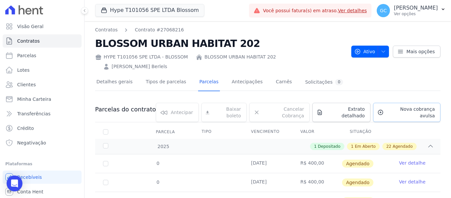
click at [392, 106] on span "Nova cobrança avulsa" at bounding box center [410, 112] width 48 height 13
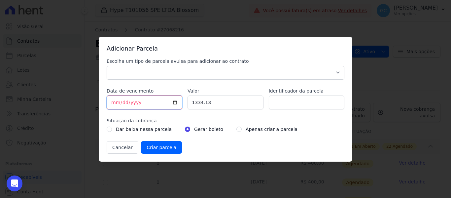
click at [114, 105] on input "[DATE]" at bounding box center [145, 102] width 76 height 14
type input "[DATE]"
click at [136, 103] on input "[DATE]" at bounding box center [145, 102] width 76 height 14
type input "252026-01-14"
type input "[DATE]"
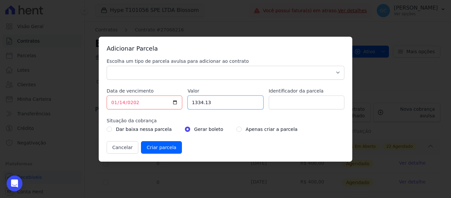
click at [218, 104] on input "1334.13" at bounding box center [225, 102] width 76 height 14
drag, startPoint x: 214, startPoint y: 100, endPoint x: 185, endPoint y: 100, distance: 28.4
click at [185, 100] on div "Escolha um tipo de parcela avulsa para adicionar ao contrato Parcela Normal Sin…" at bounding box center [226, 106] width 238 height 96
type input "400.00"
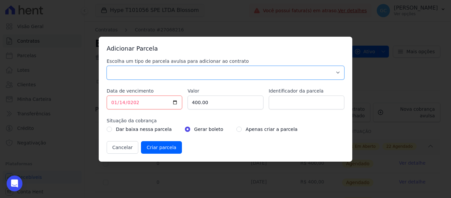
drag, startPoint x: 196, startPoint y: 69, endPoint x: 191, endPoint y: 73, distance: 6.1
click at [196, 69] on select "Parcela Normal Sinal Caução Intercalada Chaves Pré Chaves Pós Chaves Taxas Quit…" at bounding box center [226, 73] width 238 height 14
select select "standard"
click at [107, 66] on select "Parcela Normal Sinal Caução Intercalada Chaves Pré Chaves Pós Chaves Taxas Quit…" at bounding box center [226, 73] width 238 height 14
click at [236, 128] on input "radio" at bounding box center [238, 128] width 5 height 5
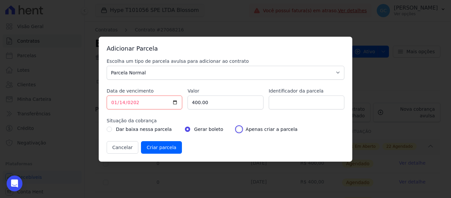
radio input "true"
click at [167, 150] on input "Criar parcela" at bounding box center [161, 147] width 41 height 13
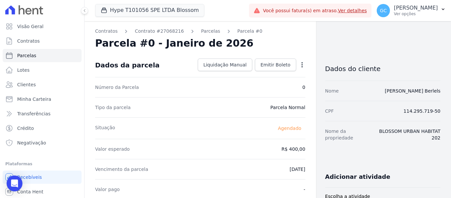
drag, startPoint x: 204, startPoint y: 30, endPoint x: 211, endPoint y: 34, distance: 8.1
click at [204, 30] on link "Parcelas" at bounding box center [210, 31] width 19 height 7
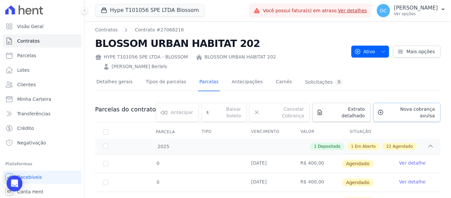
click at [399, 106] on span "Nova cobrança avulsa" at bounding box center [410, 112] width 48 height 13
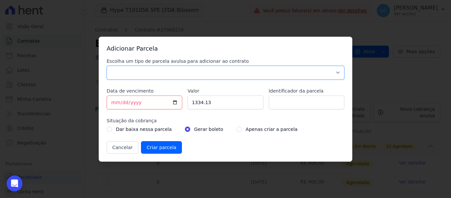
click at [151, 71] on select "Parcela Normal Sinal Caução Intercalada Chaves Pré Chaves Pós Chaves Taxas Quit…" at bounding box center [226, 73] width 238 height 14
select select "standard"
click at [107, 66] on select "Parcela Normal Sinal Caução Intercalada Chaves Pré Chaves Pós Chaves Taxas Quit…" at bounding box center [226, 73] width 238 height 14
click at [115, 102] on input "[DATE]" at bounding box center [145, 102] width 76 height 14
type input "[DATE]"
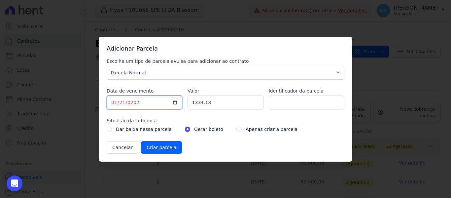
type input "[DATE]"
click at [195, 98] on input "1334.13" at bounding box center [225, 102] width 76 height 14
click at [199, 102] on input "1334.13" at bounding box center [225, 102] width 76 height 14
type input "400.00"
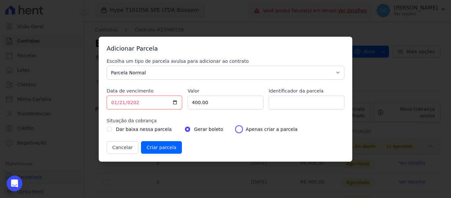
click at [236, 130] on input "radio" at bounding box center [238, 128] width 5 height 5
radio input "true"
click at [163, 147] on input "Criar parcela" at bounding box center [161, 147] width 41 height 13
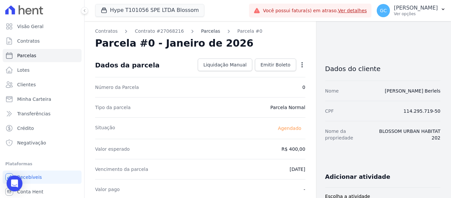
click at [201, 31] on link "Parcelas" at bounding box center [210, 31] width 19 height 7
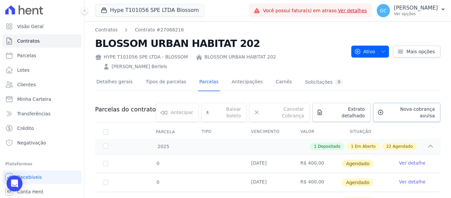
click at [395, 106] on span "Nova cobrança avulsa" at bounding box center [410, 112] width 48 height 13
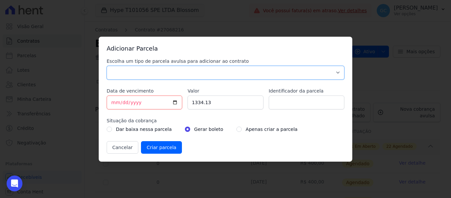
click at [137, 72] on select "Parcela Normal Sinal Caução Intercalada Chaves Pré Chaves Pós Chaves Taxas Quit…" at bounding box center [226, 73] width 238 height 14
select select "standard"
click at [107, 66] on select "Parcela Normal Sinal Caução Intercalada Chaves Pré Chaves Pós Chaves Taxas Quit…" at bounding box center [226, 73] width 238 height 14
click at [114, 102] on input "[DATE]" at bounding box center [145, 102] width 76 height 14
click at [383, 52] on div "Adicionar Parcela Escolha um tipo de parcela avulsa para adicionar ao contrato …" at bounding box center [225, 99] width 451 height 198
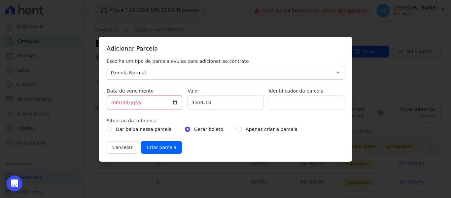
click at [376, 61] on div "Adicionar Parcela Escolha um tipo de parcela avulsa para adicionar ao contrato …" at bounding box center [225, 99] width 451 height 198
click at [123, 146] on button "Cancelar" at bounding box center [123, 147] width 32 height 13
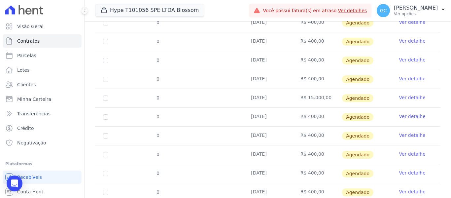
scroll to position [428, 0]
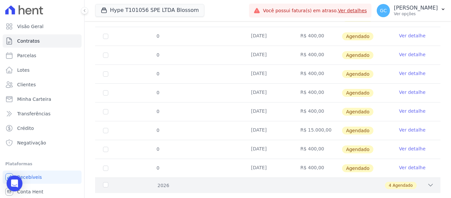
click at [427, 181] on icon at bounding box center [430, 184] width 7 height 7
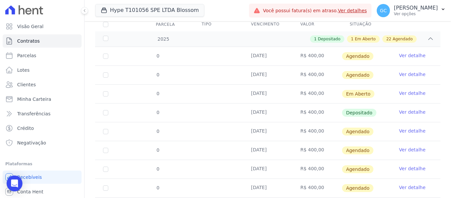
scroll to position [0, 0]
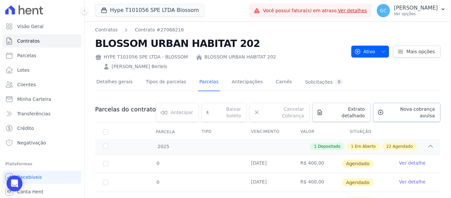
drag, startPoint x: 389, startPoint y: 99, endPoint x: 363, endPoint y: 105, distance: 26.6
click at [389, 106] on span "Nova cobrança avulsa" at bounding box center [410, 112] width 48 height 13
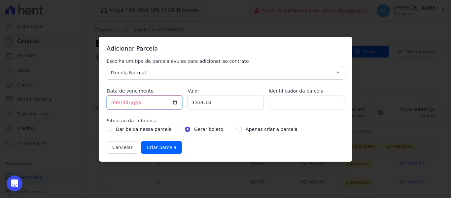
click at [115, 103] on input "[DATE]" at bounding box center [145, 102] width 76 height 14
type input "[DATE]"
click at [207, 103] on input "1334.13" at bounding box center [225, 102] width 76 height 14
click at [203, 101] on input "1334.13" at bounding box center [225, 102] width 76 height 14
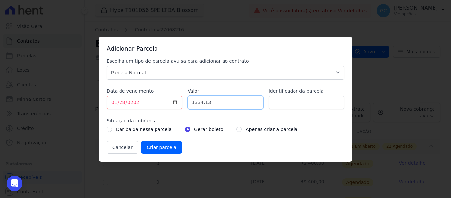
click at [203, 101] on input "1334.13" at bounding box center [225, 102] width 76 height 14
type input "400.00"
click at [236, 128] on input "radio" at bounding box center [238, 128] width 5 height 5
radio input "true"
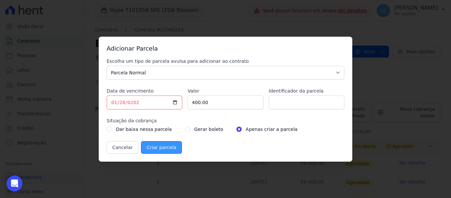
click at [157, 148] on input "Criar parcela" at bounding box center [161, 147] width 41 height 13
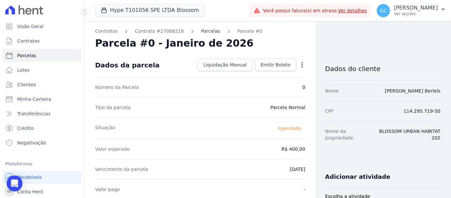
drag, startPoint x: 199, startPoint y: 31, endPoint x: 206, endPoint y: 31, distance: 6.3
click at [201, 31] on link "Parcelas" at bounding box center [210, 31] width 19 height 7
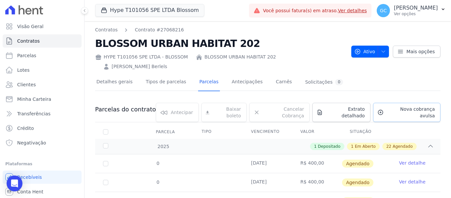
click at [397, 106] on span "Nova cobrança avulsa" at bounding box center [410, 112] width 48 height 13
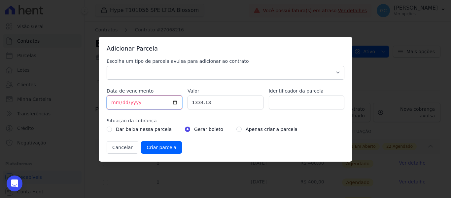
click at [114, 103] on input "[DATE]" at bounding box center [145, 102] width 76 height 14
type input "[DATE]"
click at [197, 104] on input "1334.13" at bounding box center [225, 102] width 76 height 14
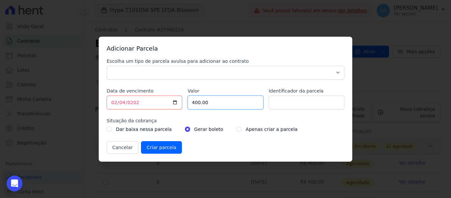
type input "400.00"
click at [236, 130] on input "radio" at bounding box center [238, 128] width 5 height 5
radio input "true"
drag, startPoint x: 227, startPoint y: 71, endPoint x: 205, endPoint y: 73, distance: 22.6
click at [227, 71] on select "Parcela Normal Sinal Caução Intercalada Chaves Pré Chaves Pós Chaves Taxas Quit…" at bounding box center [226, 73] width 238 height 14
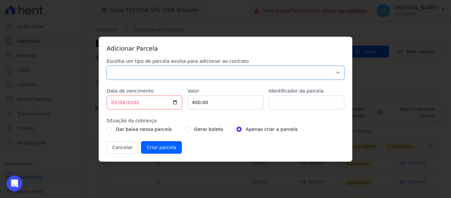
select select "standard"
click at [107, 66] on select "Parcela Normal Sinal Caução Intercalada Chaves Pré Chaves Pós Chaves Taxas Quit…" at bounding box center [226, 73] width 238 height 14
click at [163, 152] on input "Criar parcela" at bounding box center [161, 147] width 41 height 13
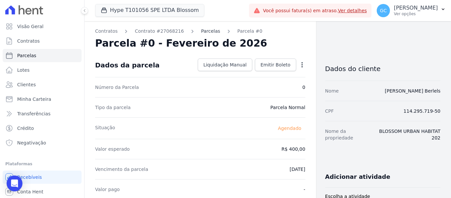
click at [201, 29] on link "Parcelas" at bounding box center [210, 31] width 19 height 7
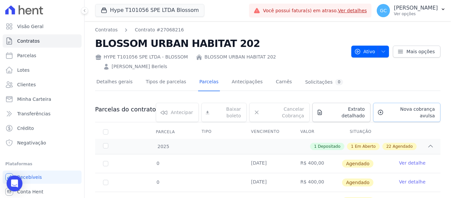
click at [408, 106] on span "Nova cobrança avulsa" at bounding box center [410, 112] width 48 height 13
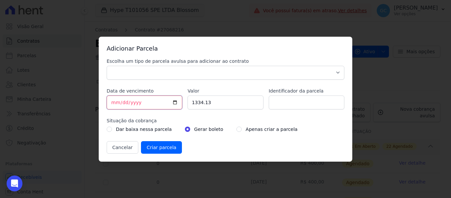
click at [113, 103] on input "[DATE]" at bounding box center [145, 102] width 76 height 14
type input "[DATE]"
click at [196, 102] on input "1334.13" at bounding box center [225, 102] width 76 height 14
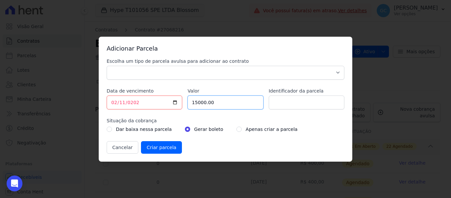
type input "15000.00"
drag, startPoint x: 231, startPoint y: 130, endPoint x: 231, endPoint y: 103, distance: 26.4
click at [236, 130] on input "radio" at bounding box center [238, 128] width 5 height 5
radio input "true"
click at [230, 78] on select "Parcela Normal Sinal Caução Intercalada Chaves Pré Chaves Pós Chaves Taxas Quit…" at bounding box center [226, 73] width 238 height 14
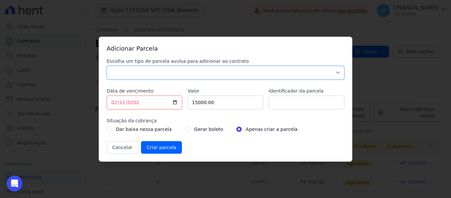
select select "standard"
click at [107, 66] on select "Parcela Normal Sinal Caução Intercalada Chaves Pré Chaves Pós Chaves Taxas Quit…" at bounding box center [226, 73] width 238 height 14
click at [156, 147] on input "Criar parcela" at bounding box center [161, 147] width 41 height 13
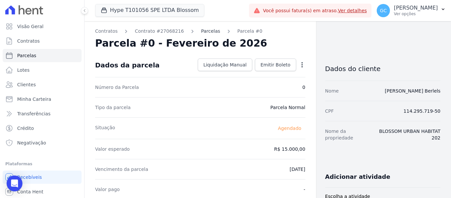
click at [205, 32] on link "Parcelas" at bounding box center [210, 31] width 19 height 7
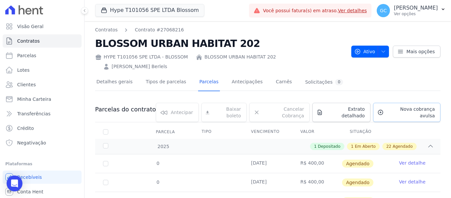
click at [391, 106] on span "Nova cobrança avulsa" at bounding box center [410, 112] width 48 height 13
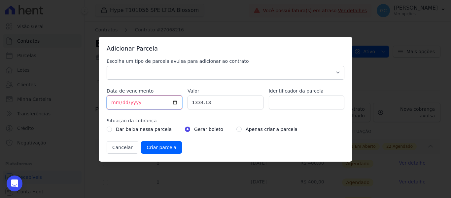
click at [115, 102] on input "[DATE]" at bounding box center [145, 102] width 76 height 14
type input "[DATE]"
click at [202, 102] on input "1334.13" at bounding box center [225, 102] width 76 height 14
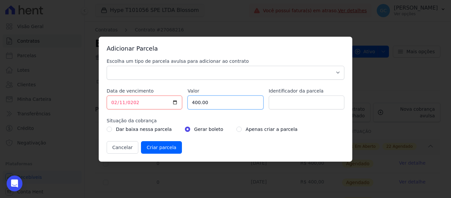
type input "400.00"
click at [159, 69] on select "Parcela Normal Sinal Caução Intercalada Chaves Pré Chaves Pós Chaves Taxas Quit…" at bounding box center [226, 73] width 238 height 14
select select "standard"
click at [107, 66] on select "Parcela Normal Sinal Caução Intercalada Chaves Pré Chaves Pós Chaves Taxas Quit…" at bounding box center [226, 73] width 238 height 14
click at [236, 129] on input "radio" at bounding box center [238, 128] width 5 height 5
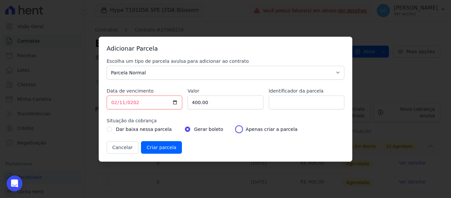
radio input "true"
click at [163, 145] on input "Criar parcela" at bounding box center [161, 147] width 41 height 13
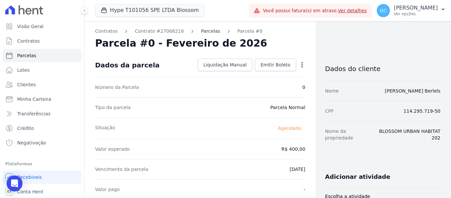
click at [201, 34] on link "Parcelas" at bounding box center [210, 31] width 19 height 7
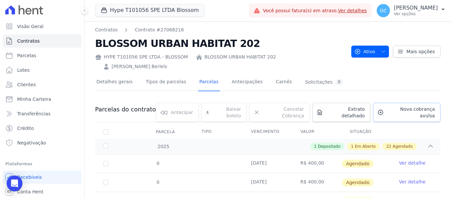
click at [398, 106] on span "Nova cobrança avulsa" at bounding box center [410, 112] width 48 height 13
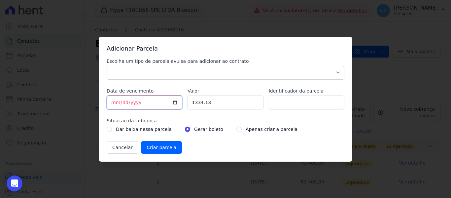
click at [113, 103] on input "[DATE]" at bounding box center [145, 102] width 76 height 14
type input "[DATE]"
click at [199, 99] on input "1334.13" at bounding box center [225, 102] width 76 height 14
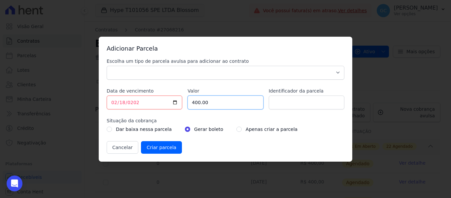
type input "400.00"
drag, startPoint x: 260, startPoint y: 70, endPoint x: 254, endPoint y: 72, distance: 6.3
click at [260, 71] on select "Parcela Normal Sinal Caução Intercalada Chaves Pré Chaves Pós Chaves Taxas Quit…" at bounding box center [226, 73] width 238 height 14
select select "standard"
click at [107, 66] on select "Parcela Normal Sinal Caução Intercalada Chaves Pré Chaves Pós Chaves Taxas Quit…" at bounding box center [226, 73] width 238 height 14
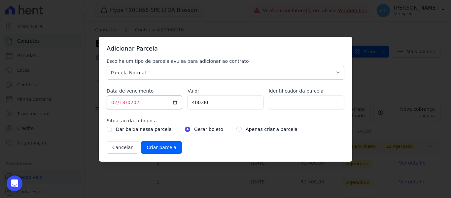
click at [236, 128] on div "Apenas criar a parcela" at bounding box center [266, 129] width 61 height 8
click at [236, 128] on input "radio" at bounding box center [238, 128] width 5 height 5
radio input "true"
click at [166, 147] on input "Criar parcela" at bounding box center [161, 147] width 41 height 13
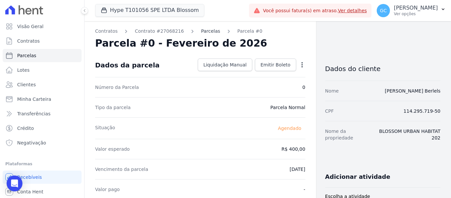
click at [203, 33] on link "Parcelas" at bounding box center [210, 31] width 19 height 7
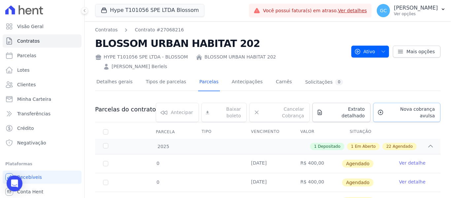
click at [398, 106] on span "Nova cobrança avulsa" at bounding box center [410, 112] width 48 height 13
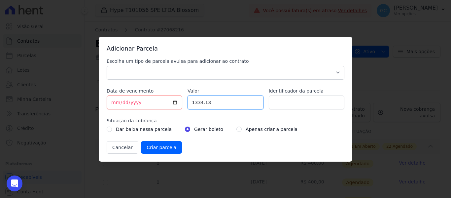
click at [199, 101] on input "1334.13" at bounding box center [225, 102] width 76 height 14
type input "400.00"
click at [112, 101] on input "[DATE]" at bounding box center [145, 102] width 76 height 14
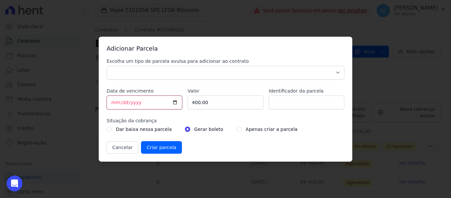
type input "[DATE]"
click at [160, 73] on select "Parcela Normal Sinal Caução Intercalada Chaves Pré Chaves Pós Chaves Taxas Quit…" at bounding box center [226, 73] width 238 height 14
select select "standard"
click at [107, 66] on select "Parcela Normal Sinal Caução Intercalada Chaves Pré Chaves Pós Chaves Taxas Quit…" at bounding box center [226, 73] width 238 height 14
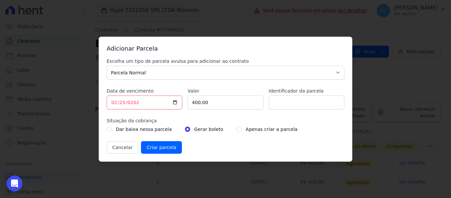
click at [390, 54] on div "Adicionar Parcela Escolha um tipo de parcela avulsa para adicionar ao contrato …" at bounding box center [225, 99] width 451 height 198
click at [122, 147] on button "Cancelar" at bounding box center [123, 147] width 32 height 13
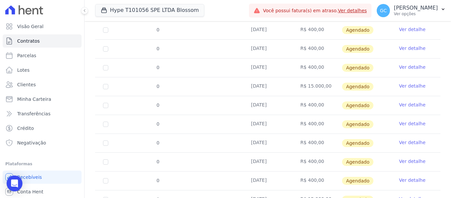
scroll to position [428, 0]
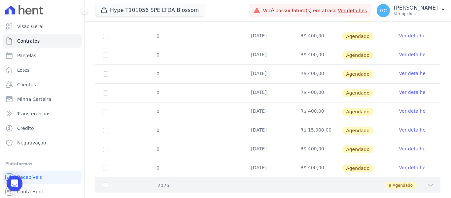
click at [421, 181] on div "9 Agendado" at bounding box center [284, 184] width 298 height 7
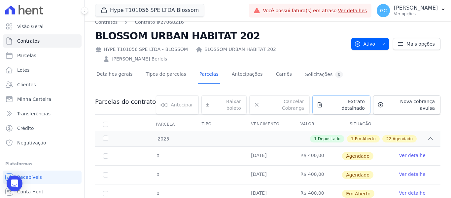
scroll to position [0, 0]
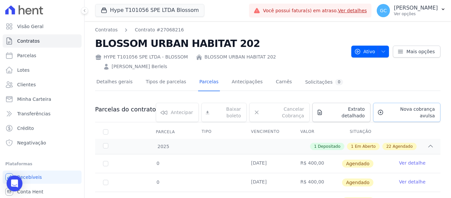
click at [415, 106] on span "Nova cobrança avulsa" at bounding box center [410, 112] width 48 height 13
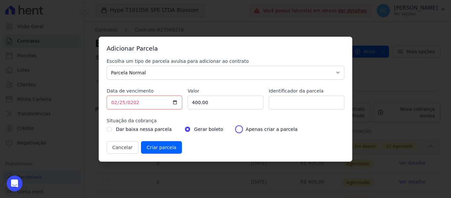
click at [236, 128] on input "radio" at bounding box center [238, 128] width 5 height 5
radio input "true"
click at [160, 148] on input "Criar parcela" at bounding box center [161, 147] width 41 height 13
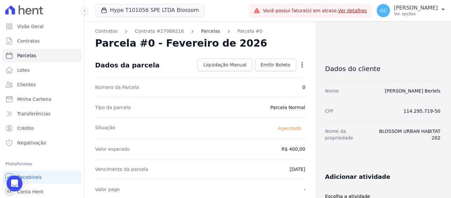
click at [201, 31] on link "Parcelas" at bounding box center [210, 31] width 19 height 7
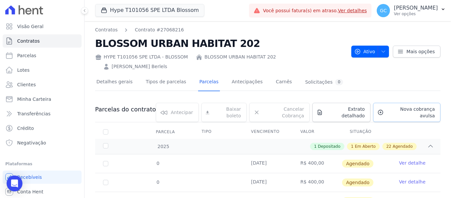
click at [395, 106] on span "Nova cobrança avulsa" at bounding box center [410, 112] width 48 height 13
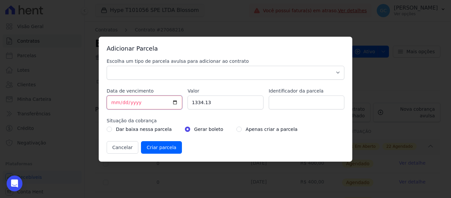
click at [111, 102] on input "[DATE]" at bounding box center [145, 102] width 76 height 14
type input "[DATE]"
click at [205, 103] on input "1334.13" at bounding box center [225, 102] width 76 height 14
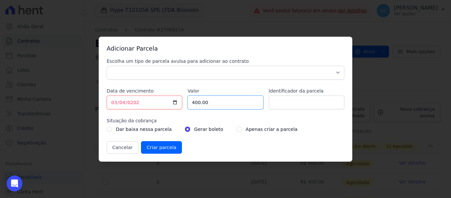
type input "400.00"
click at [236, 129] on input "radio" at bounding box center [238, 128] width 5 height 5
radio input "true"
click at [208, 71] on select "Parcela Normal Sinal Caução Intercalada Chaves Pré Chaves Pós Chaves Taxas Quit…" at bounding box center [226, 73] width 238 height 14
select select "standard"
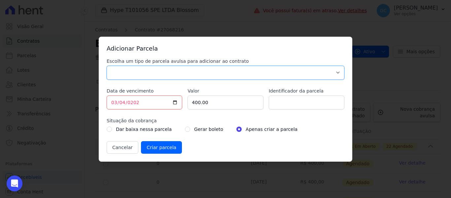
click at [107, 66] on select "Parcela Normal Sinal Caução Intercalada Chaves Pré Chaves Pós Chaves Taxas Quit…" at bounding box center [226, 73] width 238 height 14
click at [162, 147] on input "Criar parcela" at bounding box center [161, 147] width 41 height 13
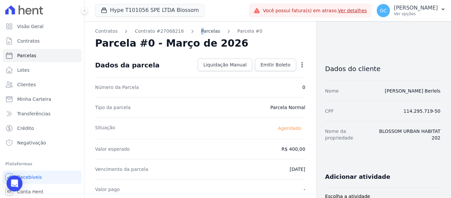
drag, startPoint x: 191, startPoint y: 33, endPoint x: 194, endPoint y: 30, distance: 4.0
click at [194, 30] on div "Parcelas" at bounding box center [204, 31] width 31 height 7
click at [201, 30] on link "Parcelas" at bounding box center [210, 31] width 19 height 7
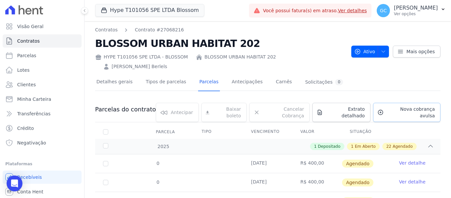
click at [393, 106] on span "Nova cobrança avulsa" at bounding box center [410, 112] width 48 height 13
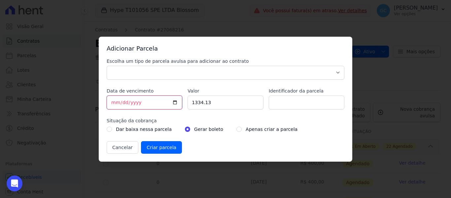
click at [112, 104] on input "[DATE]" at bounding box center [145, 102] width 76 height 14
type input "[DATE]"
click at [205, 103] on input "1334.13" at bounding box center [225, 102] width 76 height 14
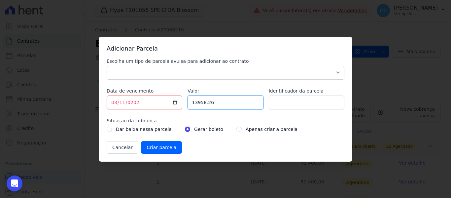
type input "13958.26"
drag, startPoint x: 191, startPoint y: 66, endPoint x: 187, endPoint y: 68, distance: 3.9
click at [191, 66] on select "Parcela Normal Sinal Caução Intercalada Chaves Pré Chaves Pós Chaves Taxas Quit…" at bounding box center [226, 73] width 238 height 14
select select "standard"
click at [107, 66] on select "Parcela Normal Sinal Caução Intercalada Chaves Pré Chaves Pós Chaves Taxas Quit…" at bounding box center [226, 73] width 238 height 14
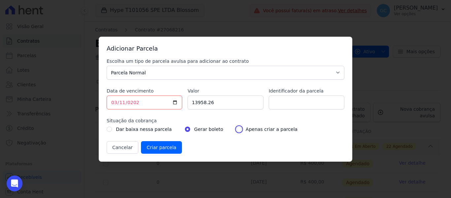
click at [236, 131] on input "radio" at bounding box center [238, 128] width 5 height 5
radio input "true"
click at [169, 148] on input "Criar parcela" at bounding box center [161, 147] width 41 height 13
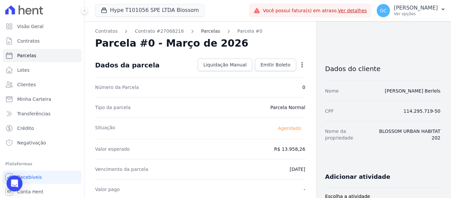
click at [201, 31] on link "Parcelas" at bounding box center [210, 31] width 19 height 7
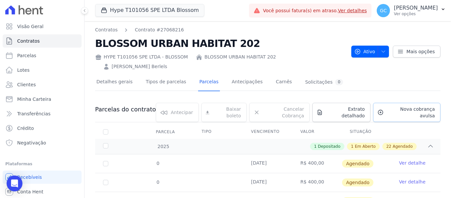
click at [399, 106] on span "Nova cobrança avulsa" at bounding box center [410, 112] width 48 height 13
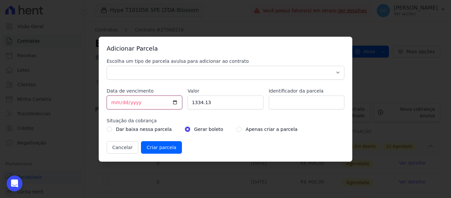
click at [115, 101] on input "[DATE]" at bounding box center [145, 102] width 76 height 14
type input "[DATE]"
type input "0003-01-11"
click at [122, 104] on input "0003-01-11" at bounding box center [145, 102] width 76 height 14
type input "[DATE]"
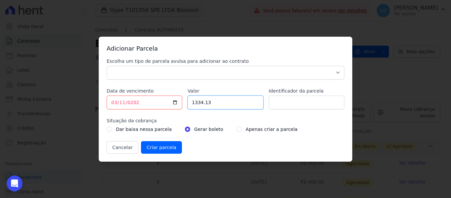
click at [203, 103] on input "1334.13" at bounding box center [225, 102] width 76 height 14
type input "400.00"
click at [200, 74] on select "Parcela Normal Sinal Caução Intercalada Chaves Pré Chaves Pós Chaves Taxas Quit…" at bounding box center [226, 73] width 238 height 14
select select "standard"
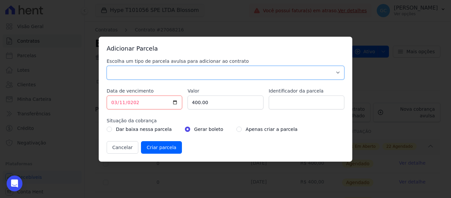
click at [107, 66] on select "Parcela Normal Sinal Caução Intercalada Chaves Pré Chaves Pós Chaves Taxas Quit…" at bounding box center [226, 73] width 238 height 14
click at [225, 129] on div "Dar baixa nessa parcela Gerar boleto Apenas criar a parcela" at bounding box center [226, 129] width 238 height 8
click at [236, 129] on input "radio" at bounding box center [238, 128] width 5 height 5
radio input "true"
click at [158, 148] on input "Criar parcela" at bounding box center [161, 147] width 41 height 13
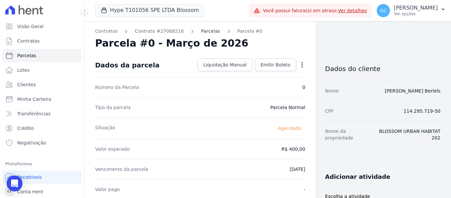
click at [204, 31] on link "Parcelas" at bounding box center [210, 31] width 19 height 7
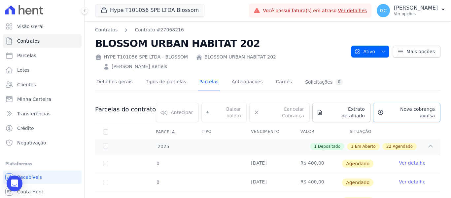
click at [398, 106] on span "Nova cobrança avulsa" at bounding box center [410, 112] width 48 height 13
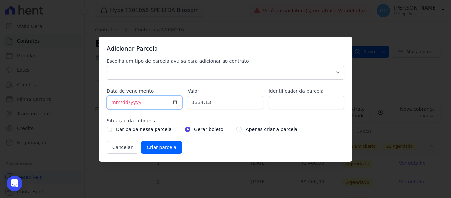
click at [115, 103] on input "[DATE]" at bounding box center [145, 102] width 76 height 14
type input "[DATE]"
click at [202, 104] on input "1334.13" at bounding box center [225, 102] width 76 height 14
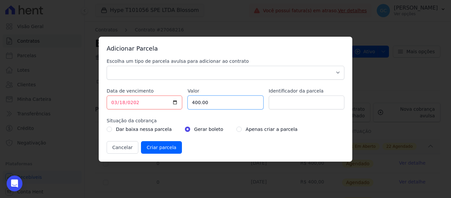
type input "400.00"
drag, startPoint x: 188, startPoint y: 72, endPoint x: 165, endPoint y: 75, distance: 23.0
click at [188, 72] on select "Parcela Normal Sinal Caução Intercalada Chaves Pré Chaves Pós Chaves Taxas Quit…" at bounding box center [226, 73] width 238 height 14
select select "standard"
click at [107, 66] on select "Parcela Normal Sinal Caução Intercalada Chaves Pré Chaves Pós Chaves Taxas Quit…" at bounding box center [226, 73] width 238 height 14
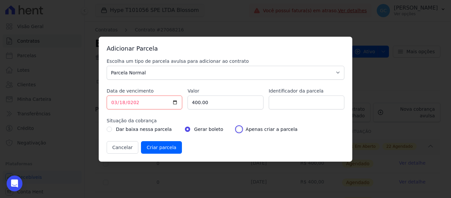
click at [236, 130] on input "radio" at bounding box center [238, 128] width 5 height 5
radio input "true"
click at [166, 148] on input "Criar parcela" at bounding box center [161, 147] width 41 height 13
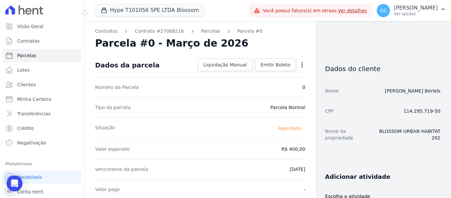
click at [201, 29] on link "Parcelas" at bounding box center [210, 31] width 19 height 7
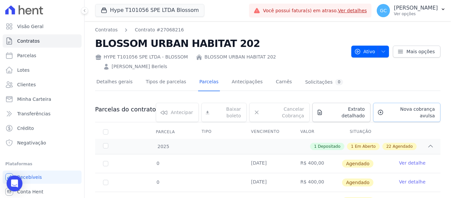
click at [407, 106] on span "Nova cobrança avulsa" at bounding box center [410, 112] width 48 height 13
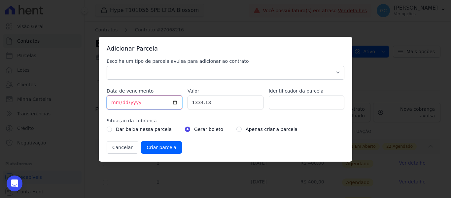
click at [116, 102] on input "[DATE]" at bounding box center [145, 102] width 76 height 14
type input "[DATE]"
click at [199, 102] on input "1334.13" at bounding box center [225, 102] width 76 height 14
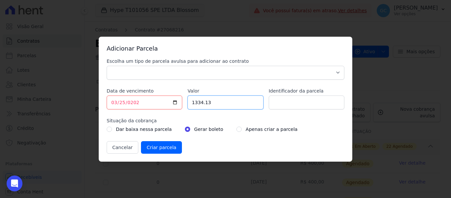
drag, startPoint x: 209, startPoint y: 102, endPoint x: 189, endPoint y: 102, distance: 19.8
click at [189, 102] on input "1334.13" at bounding box center [225, 102] width 76 height 14
type input "400.00"
click at [202, 74] on select "Parcela Normal Sinal Caução Intercalada Chaves Pré Chaves Pós Chaves Taxas Quit…" at bounding box center [226, 73] width 238 height 14
select select "standard"
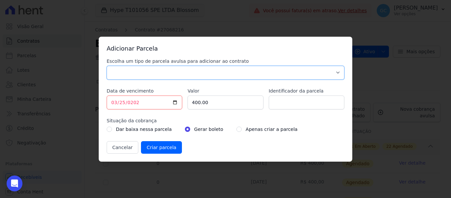
click at [107, 66] on select "Parcela Normal Sinal Caução Intercalada Chaves Pré Chaves Pós Chaves Taxas Quit…" at bounding box center [226, 73] width 238 height 14
drag, startPoint x: 230, startPoint y: 129, endPoint x: 205, endPoint y: 139, distance: 27.5
click at [236, 129] on input "radio" at bounding box center [238, 128] width 5 height 5
radio input "true"
click at [157, 149] on input "Criar parcela" at bounding box center [161, 147] width 41 height 13
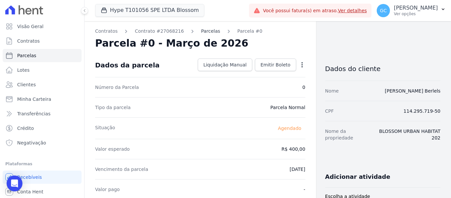
click at [201, 29] on link "Parcelas" at bounding box center [210, 31] width 19 height 7
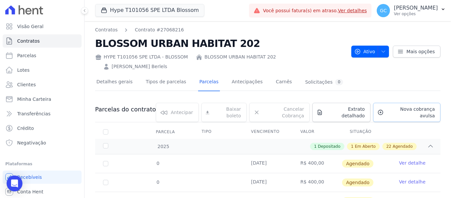
click at [393, 106] on span "Nova cobrança avulsa" at bounding box center [410, 112] width 48 height 13
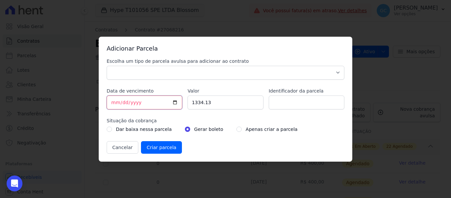
click at [115, 102] on input "[DATE]" at bounding box center [145, 102] width 76 height 14
type input "[DATE]"
click at [200, 104] on input "1334.13" at bounding box center [225, 102] width 76 height 14
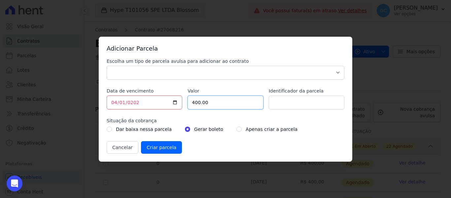
type input "400.00"
click at [236, 128] on div "Apenas criar a parcela" at bounding box center [266, 129] width 61 height 8
drag, startPoint x: 231, startPoint y: 128, endPoint x: 221, endPoint y: 108, distance: 22.3
click at [236, 129] on input "radio" at bounding box center [238, 128] width 5 height 5
radio input "true"
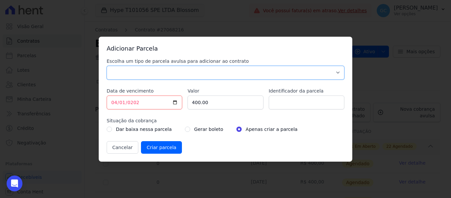
drag, startPoint x: 210, startPoint y: 73, endPoint x: 205, endPoint y: 72, distance: 5.7
click at [210, 73] on select "Parcela Normal Sinal Caução Intercalada Chaves Pré Chaves Pós Chaves Taxas Quit…" at bounding box center [226, 73] width 238 height 14
select select "standard"
click at [107, 66] on select "Parcela Normal Sinal Caução Intercalada Chaves Pré Chaves Pós Chaves Taxas Quit…" at bounding box center [226, 73] width 238 height 14
click at [163, 147] on input "Criar parcela" at bounding box center [161, 147] width 41 height 13
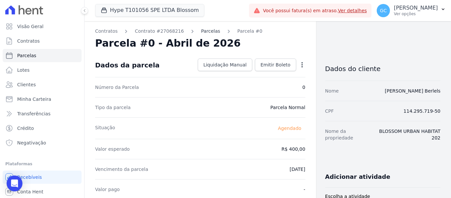
click at [201, 31] on link "Parcelas" at bounding box center [210, 31] width 19 height 7
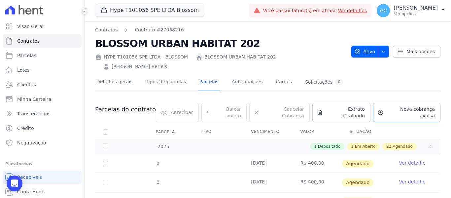
click at [403, 106] on span "Nova cobrança avulsa" at bounding box center [410, 112] width 48 height 13
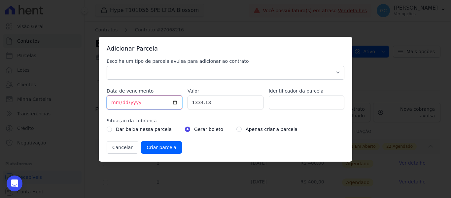
click at [114, 101] on input "[DATE]" at bounding box center [145, 102] width 76 height 14
type input "[DATE]"
click at [203, 103] on input "1334.13" at bounding box center [225, 102] width 76 height 14
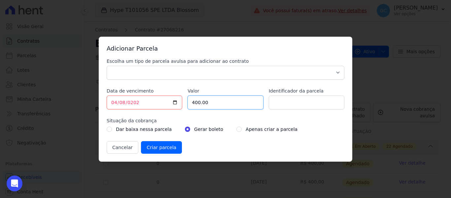
type input "400.00"
click at [159, 73] on select "Parcela Normal Sinal Caução Intercalada Chaves Pré Chaves Pós Chaves Taxas Quit…" at bounding box center [226, 73] width 238 height 14
select select "standard"
click at [107, 66] on select "Parcela Normal Sinal Caução Intercalada Chaves Pré Chaves Pós Chaves Taxas Quit…" at bounding box center [226, 73] width 238 height 14
click at [236, 129] on input "radio" at bounding box center [238, 128] width 5 height 5
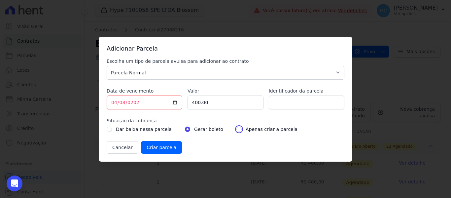
radio input "true"
click at [158, 148] on input "Criar parcela" at bounding box center [161, 147] width 41 height 13
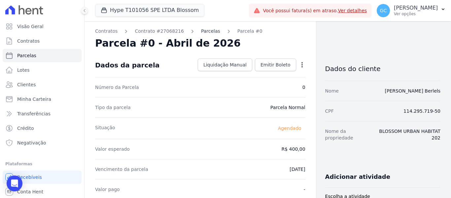
click at [201, 30] on link "Parcelas" at bounding box center [210, 31] width 19 height 7
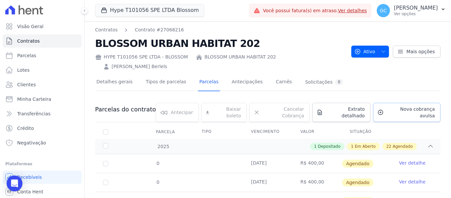
click at [397, 106] on span "Nova cobrança avulsa" at bounding box center [410, 112] width 48 height 13
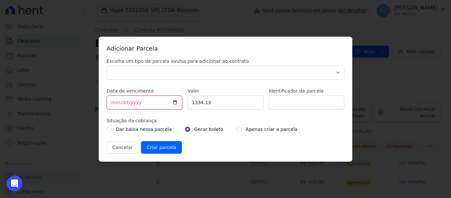
click at [109, 103] on input "[DATE]" at bounding box center [145, 102] width 76 height 14
type input "[DATE]"
click at [201, 104] on input "1334.13" at bounding box center [225, 102] width 76 height 14
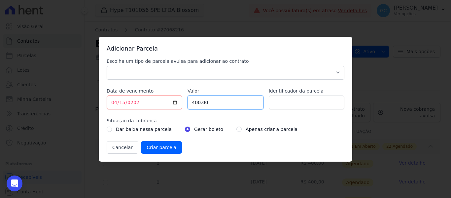
type input "400.00"
click at [176, 75] on select "Parcela Normal Sinal Caução Intercalada Chaves Pré Chaves Pós Chaves Taxas Quit…" at bounding box center [226, 73] width 238 height 14
select select "standard"
click at [107, 66] on select "Parcela Normal Sinal Caução Intercalada Chaves Pré Chaves Pós Chaves Taxas Quit…" at bounding box center [226, 73] width 238 height 14
click at [236, 130] on input "radio" at bounding box center [238, 128] width 5 height 5
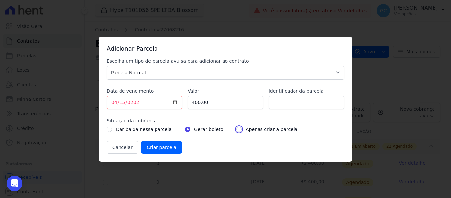
radio input "true"
click at [167, 146] on input "Criar parcela" at bounding box center [161, 147] width 41 height 13
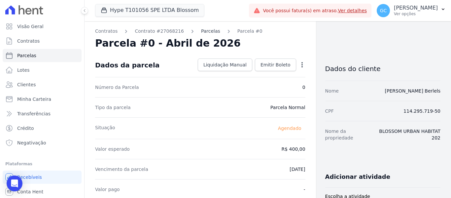
click at [201, 31] on link "Parcelas" at bounding box center [210, 31] width 19 height 7
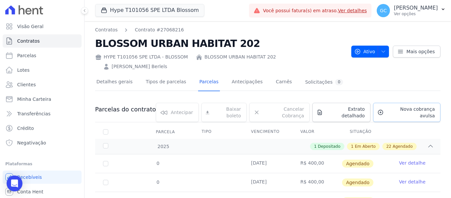
click at [401, 106] on span "Nova cobrança avulsa" at bounding box center [410, 112] width 48 height 13
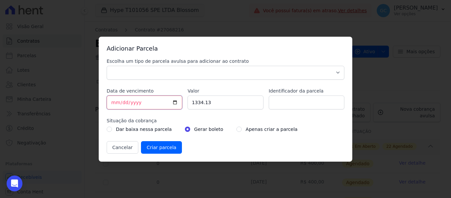
click at [111, 102] on input "[DATE]" at bounding box center [145, 102] width 76 height 14
type input "[DATE]"
click at [200, 104] on input "1334.13" at bounding box center [225, 102] width 76 height 14
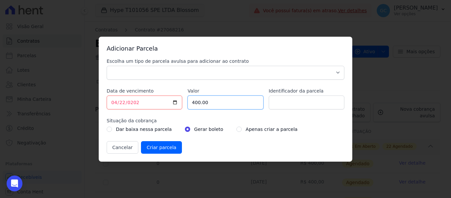
type input "400.00"
drag, startPoint x: 239, startPoint y: 78, endPoint x: 223, endPoint y: 79, distance: 16.8
click at [240, 78] on select "Parcela Normal Sinal Caução Intercalada Chaves Pré Chaves Pós Chaves Taxas Quit…" at bounding box center [226, 73] width 238 height 14
select select "standard"
click at [107, 66] on select "Parcela Normal Sinal Caução Intercalada Chaves Pré Chaves Pós Chaves Taxas Quit…" at bounding box center [226, 73] width 238 height 14
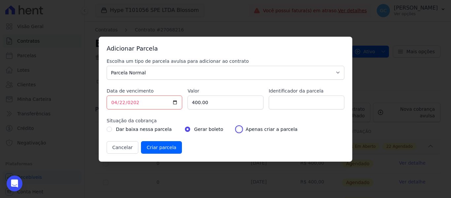
click at [236, 129] on input "radio" at bounding box center [238, 128] width 5 height 5
radio input "true"
click at [163, 146] on input "Criar parcela" at bounding box center [161, 147] width 41 height 13
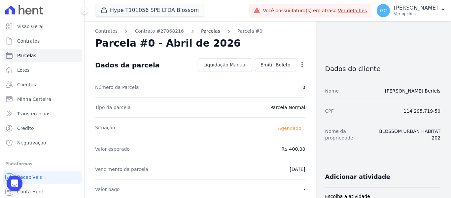
click at [201, 31] on link "Parcelas" at bounding box center [210, 31] width 19 height 7
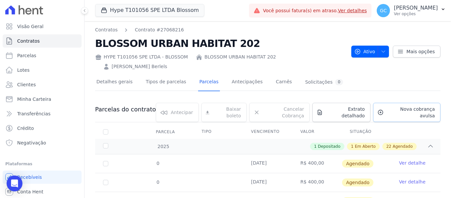
click at [398, 106] on span "Nova cobrança avulsa" at bounding box center [410, 112] width 48 height 13
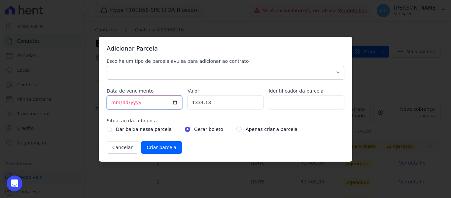
click at [115, 103] on input "[DATE]" at bounding box center [145, 102] width 76 height 14
type input "[DATE]"
click at [194, 102] on input "1334.13" at bounding box center [225, 102] width 76 height 14
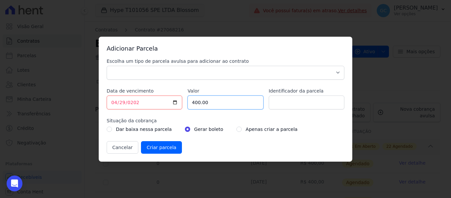
type input "400.00"
click at [236, 130] on input "radio" at bounding box center [238, 128] width 5 height 5
radio input "true"
click at [214, 66] on select "Parcela Normal Sinal Caução Intercalada Chaves Pré Chaves Pós Chaves Taxas Quit…" at bounding box center [226, 73] width 238 height 14
select select "standard"
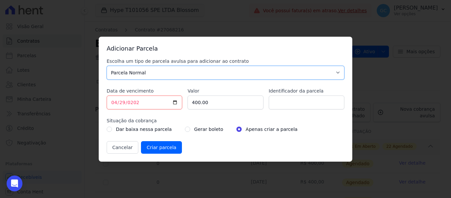
click at [107, 66] on select "Parcela Normal Sinal Caução Intercalada Chaves Pré Chaves Pós Chaves Taxas Quit…" at bounding box center [226, 73] width 238 height 14
click at [159, 147] on input "Criar parcela" at bounding box center [161, 147] width 41 height 13
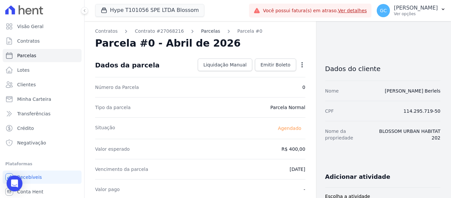
click at [201, 31] on link "Parcelas" at bounding box center [210, 31] width 19 height 7
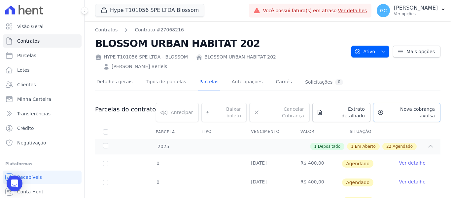
click at [396, 104] on link "Nova cobrança avulsa" at bounding box center [406, 112] width 67 height 19
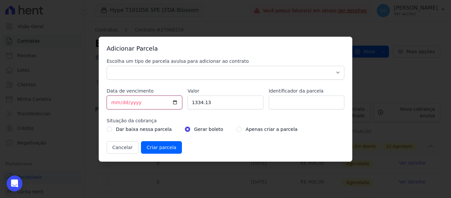
click at [114, 102] on input "[DATE]" at bounding box center [145, 102] width 76 height 14
type input "[DATE]"
click at [198, 103] on input "1334.13" at bounding box center [225, 102] width 76 height 14
click at [236, 128] on input "radio" at bounding box center [238, 128] width 5 height 5
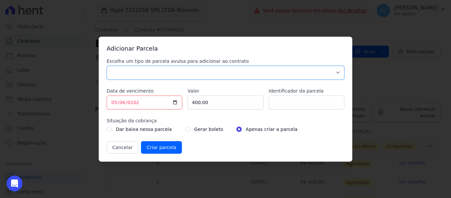
drag, startPoint x: 214, startPoint y: 76, endPoint x: 197, endPoint y: 79, distance: 17.5
click at [214, 76] on select "Parcela Normal Sinal Caução Intercalada Chaves Pré Chaves Pós Chaves Taxas Quit…" at bounding box center [226, 73] width 238 height 14
click at [107, 66] on select "Parcela Normal Sinal Caução Intercalada Chaves Pré Chaves Pós Chaves Taxas Quit…" at bounding box center [226, 73] width 238 height 14
click at [165, 150] on input "Criar parcela" at bounding box center [161, 147] width 41 height 13
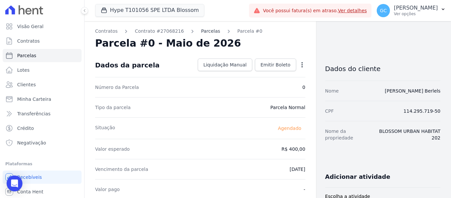
click at [204, 32] on link "Parcelas" at bounding box center [210, 31] width 19 height 7
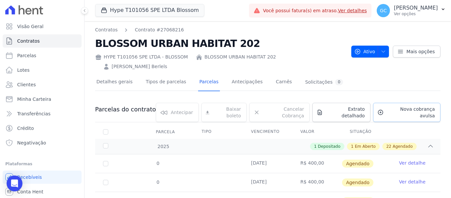
click at [389, 106] on span "Nova cobrança avulsa" at bounding box center [410, 112] width 48 height 13
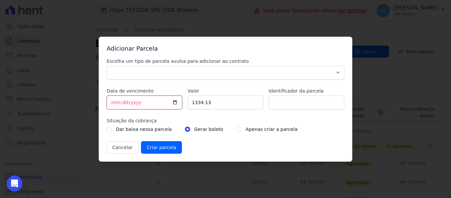
click at [113, 100] on input "[DATE]" at bounding box center [145, 102] width 76 height 14
click at [194, 101] on input "1334.13" at bounding box center [225, 102] width 76 height 14
click at [139, 69] on select "Parcela Normal Sinal Caução Intercalada Chaves Pré Chaves Pós Chaves Taxas Quit…" at bounding box center [226, 73] width 238 height 14
click at [133, 76] on select "Parcela Normal Sinal Caução Intercalada Chaves Pré Chaves Pós Chaves Taxas Quit…" at bounding box center [226, 73] width 238 height 14
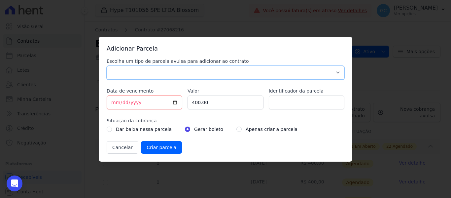
click at [107, 66] on select "Parcela Normal Sinal Caução Intercalada Chaves Pré Chaves Pós Chaves Taxas Quit…" at bounding box center [226, 73] width 238 height 14
click at [236, 130] on input "radio" at bounding box center [238, 128] width 5 height 5
click at [162, 148] on input "Criar parcela" at bounding box center [161, 147] width 41 height 13
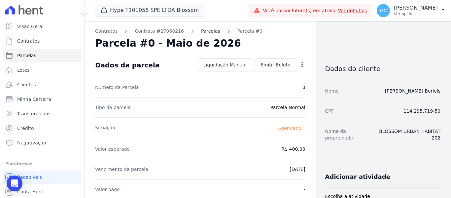
click at [201, 30] on link "Parcelas" at bounding box center [210, 31] width 19 height 7
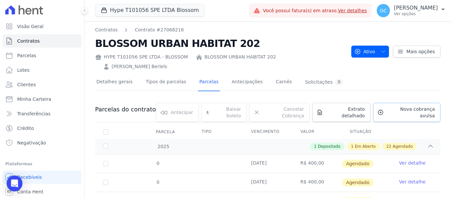
click at [411, 106] on span "Nova cobrança avulsa" at bounding box center [410, 112] width 48 height 13
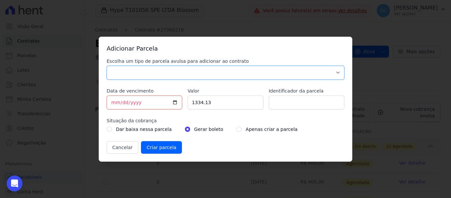
click at [141, 77] on select "Parcela Normal Sinal Caução Intercalada Chaves Pré Chaves Pós Chaves Taxas Quit…" at bounding box center [226, 73] width 238 height 14
click at [107, 66] on select "Parcela Normal Sinal Caução Intercalada Chaves Pré Chaves Pós Chaves Taxas Quit…" at bounding box center [226, 73] width 238 height 14
click at [115, 103] on input "[DATE]" at bounding box center [145, 102] width 76 height 14
click at [200, 101] on input "1334.13" at bounding box center [225, 102] width 76 height 14
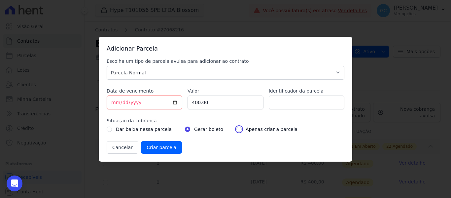
drag, startPoint x: 230, startPoint y: 130, endPoint x: 220, endPoint y: 133, distance: 10.9
click at [236, 130] on input "radio" at bounding box center [238, 128] width 5 height 5
click at [157, 148] on input "Criar parcela" at bounding box center [161, 147] width 41 height 13
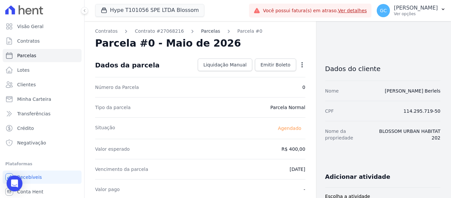
click at [201, 31] on link "Parcelas" at bounding box center [210, 31] width 19 height 7
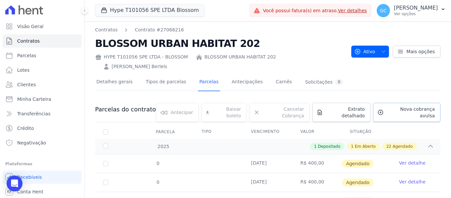
click at [391, 106] on span "Nova cobrança avulsa" at bounding box center [410, 112] width 48 height 13
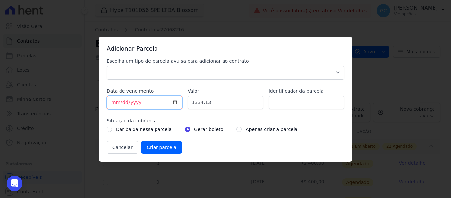
click at [113, 103] on input "[DATE]" at bounding box center [145, 102] width 76 height 14
click at [202, 105] on input "1334.13" at bounding box center [225, 102] width 76 height 14
click at [201, 104] on input "1334.13" at bounding box center [225, 102] width 76 height 14
click at [200, 104] on input "1334.13" at bounding box center [225, 102] width 76 height 14
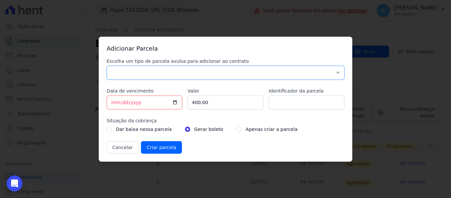
click at [172, 70] on select "Parcela Normal Sinal Caução Intercalada Chaves Pré Chaves Pós Chaves Taxas Quit…" at bounding box center [226, 73] width 238 height 14
click at [107, 66] on select "Parcela Normal Sinal Caução Intercalada Chaves Pré Chaves Pós Chaves Taxas Quit…" at bounding box center [226, 73] width 238 height 14
click at [236, 130] on div "Apenas criar a parcela" at bounding box center [266, 129] width 61 height 8
click at [236, 129] on input "radio" at bounding box center [238, 128] width 5 height 5
click at [167, 146] on input "Criar parcela" at bounding box center [161, 147] width 41 height 13
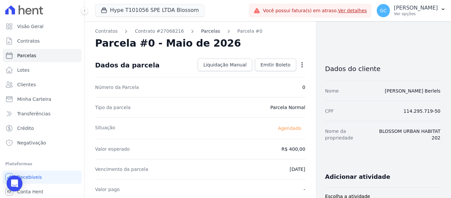
click at [201, 31] on link "Parcelas" at bounding box center [210, 31] width 19 height 7
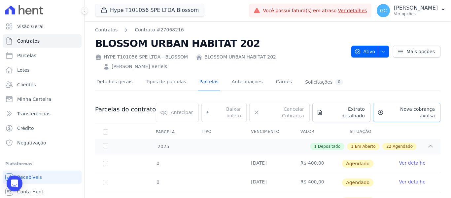
click at [381, 109] on icon at bounding box center [380, 112] width 6 height 7
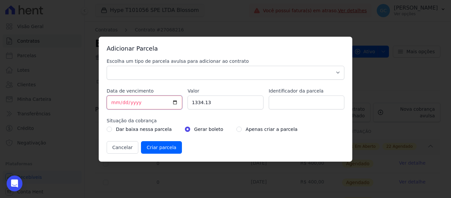
click at [115, 103] on input "[DATE]" at bounding box center [145, 102] width 76 height 14
click at [202, 104] on input "1334.13" at bounding box center [225, 102] width 76 height 14
click at [236, 128] on div "Apenas criar a parcela" at bounding box center [266, 129] width 61 height 8
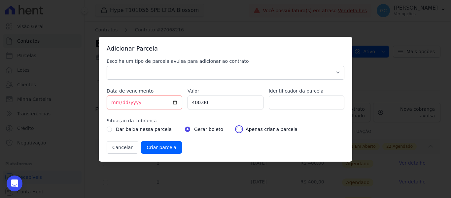
click at [236, 130] on input "radio" at bounding box center [238, 128] width 5 height 5
drag, startPoint x: 218, startPoint y: 73, endPoint x: 215, endPoint y: 75, distance: 4.2
click at [218, 73] on select "Parcela Normal Sinal Caução Intercalada Chaves Pré Chaves Pós Chaves Taxas Quit…" at bounding box center [226, 73] width 238 height 14
click at [107, 66] on select "Parcela Normal Sinal Caução Intercalada Chaves Pré Chaves Pós Chaves Taxas Quit…" at bounding box center [226, 73] width 238 height 14
click at [160, 147] on input "Criar parcela" at bounding box center [161, 147] width 41 height 13
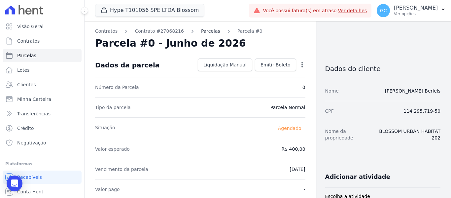
click at [201, 31] on link "Parcelas" at bounding box center [210, 31] width 19 height 7
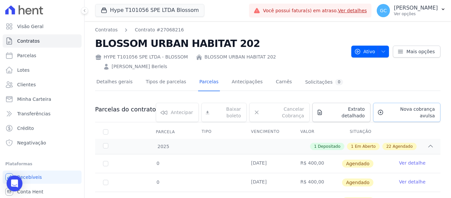
click at [388, 106] on span "Nova cobrança avulsa" at bounding box center [410, 112] width 48 height 13
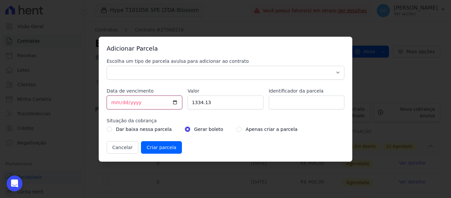
click at [114, 101] on input "[DATE]" at bounding box center [145, 102] width 76 height 14
click at [198, 106] on input "1334.13" at bounding box center [225, 102] width 76 height 14
drag, startPoint x: 248, startPoint y: 77, endPoint x: 243, endPoint y: 79, distance: 5.2
click at [248, 77] on select "Parcela Normal Sinal Caução Intercalada Chaves Pré Chaves Pós Chaves Taxas Quit…" at bounding box center [226, 73] width 238 height 14
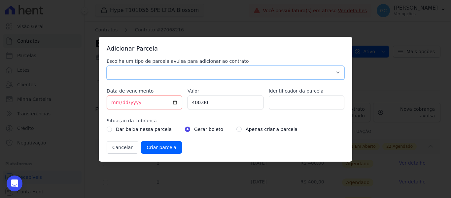
click at [107, 66] on select "Parcela Normal Sinal Caução Intercalada Chaves Pré Chaves Pós Chaves Taxas Quit…" at bounding box center [226, 73] width 238 height 14
click at [236, 130] on input "radio" at bounding box center [238, 128] width 5 height 5
click at [166, 147] on input "Criar parcela" at bounding box center [161, 147] width 41 height 13
click at [133, 105] on input "[DATE]" at bounding box center [145, 102] width 76 height 14
click at [162, 147] on input "Criar parcela" at bounding box center [161, 147] width 41 height 13
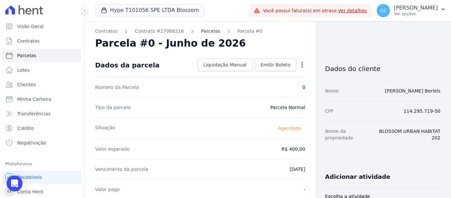
click at [204, 30] on link "Parcelas" at bounding box center [210, 31] width 19 height 7
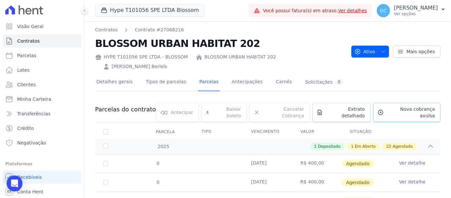
click at [393, 106] on span "Nova cobrança avulsa" at bounding box center [410, 112] width 48 height 13
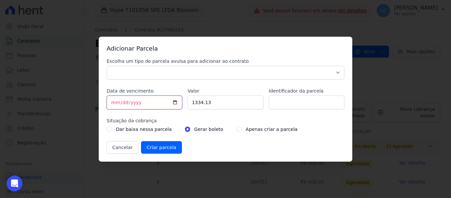
click at [115, 101] on input "[DATE]" at bounding box center [145, 102] width 76 height 14
click at [202, 101] on input "1334.13" at bounding box center [225, 102] width 76 height 14
click at [200, 67] on select "Parcela Normal Sinal Caução Intercalada Chaves Pré Chaves Pós Chaves Taxas Quit…" at bounding box center [226, 73] width 238 height 14
click at [107, 66] on select "Parcela Normal Sinal Caução Intercalada Chaves Pré Chaves Pós Chaves Taxas Quit…" at bounding box center [226, 73] width 238 height 14
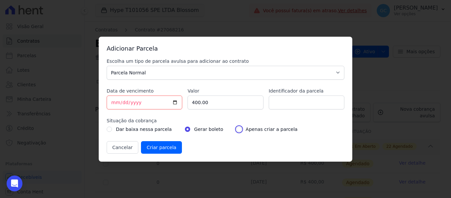
click at [236, 130] on input "radio" at bounding box center [238, 128] width 5 height 5
click at [153, 147] on input "Criar parcela" at bounding box center [161, 147] width 41 height 13
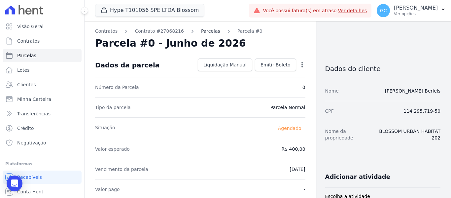
click at [201, 32] on link "Parcelas" at bounding box center [210, 31] width 19 height 7
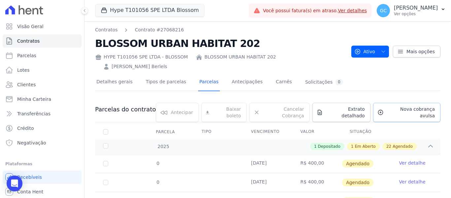
click at [399, 106] on span "Nova cobrança avulsa" at bounding box center [410, 112] width 48 height 13
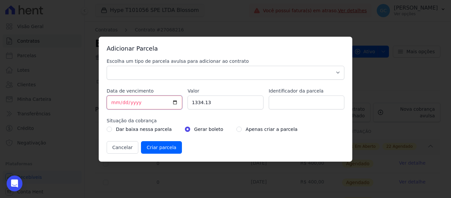
click at [115, 102] on input "[DATE]" at bounding box center [145, 102] width 76 height 14
click at [198, 107] on input "1334.13" at bounding box center [225, 102] width 76 height 14
click at [236, 128] on input "radio" at bounding box center [238, 128] width 5 height 5
drag, startPoint x: 220, startPoint y: 73, endPoint x: 191, endPoint y: 79, distance: 29.6
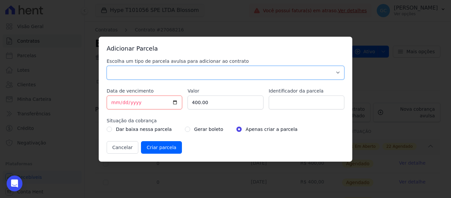
click at [220, 73] on select "Parcela Normal Sinal Caução Intercalada Chaves Pré Chaves Pós Chaves Taxas Quit…" at bounding box center [226, 73] width 238 height 14
click at [107, 66] on select "Parcela Normal Sinal Caução Intercalada Chaves Pré Chaves Pós Chaves Taxas Quit…" at bounding box center [226, 73] width 238 height 14
click at [158, 146] on input "Criar parcela" at bounding box center [161, 147] width 41 height 13
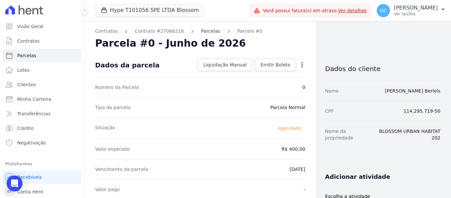
click at [203, 30] on link "Parcelas" at bounding box center [210, 31] width 19 height 7
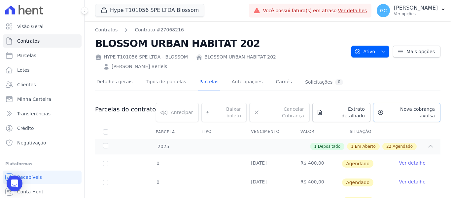
click at [392, 106] on span "Nova cobrança avulsa" at bounding box center [410, 112] width 48 height 13
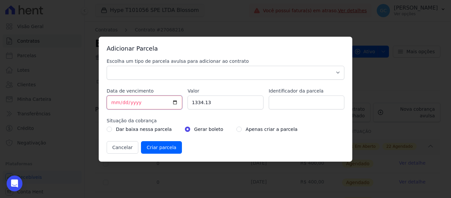
click at [115, 101] on input "[DATE]" at bounding box center [145, 102] width 76 height 14
click at [195, 106] on input "1334.13" at bounding box center [225, 102] width 76 height 14
drag, startPoint x: 228, startPoint y: 129, endPoint x: 216, endPoint y: 93, distance: 37.8
click at [236, 129] on input "radio" at bounding box center [238, 128] width 5 height 5
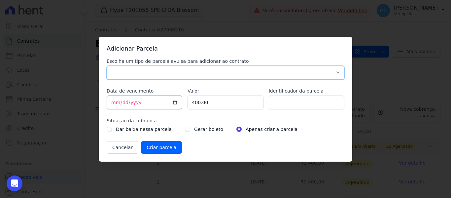
drag, startPoint x: 202, startPoint y: 71, endPoint x: 184, endPoint y: 72, distance: 18.2
click at [202, 70] on select "Parcela Normal Sinal Caução Intercalada Chaves Pré Chaves Pós Chaves Taxas Quit…" at bounding box center [226, 73] width 238 height 14
click at [107, 66] on select "Parcela Normal Sinal Caução Intercalada Chaves Pré Chaves Pós Chaves Taxas Quit…" at bounding box center [226, 73] width 238 height 14
click at [161, 147] on input "Criar parcela" at bounding box center [161, 147] width 41 height 13
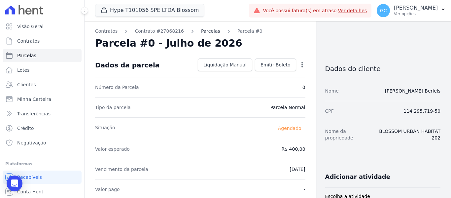
click at [202, 30] on link "Parcelas" at bounding box center [210, 31] width 19 height 7
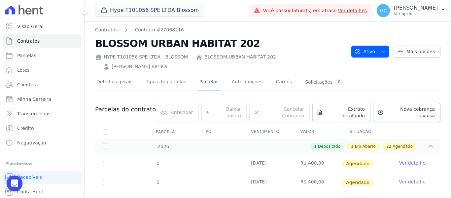
click at [396, 106] on span "Nova cobrança avulsa" at bounding box center [410, 112] width 48 height 13
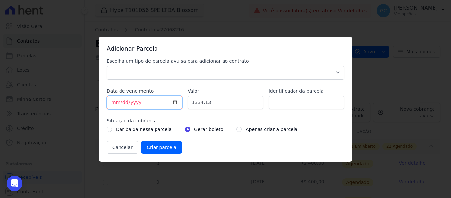
click at [113, 102] on input "[DATE]" at bounding box center [145, 102] width 76 height 14
click at [200, 101] on input "1334.13" at bounding box center [225, 102] width 76 height 14
click at [236, 128] on input "radio" at bounding box center [238, 128] width 5 height 5
click at [233, 76] on select "Parcela Normal Sinal Caução Intercalada Chaves Pré Chaves Pós Chaves Taxas Quit…" at bounding box center [226, 73] width 238 height 14
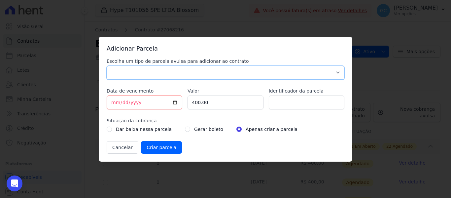
click at [107, 66] on select "Parcela Normal Sinal Caução Intercalada Chaves Pré Chaves Pós Chaves Taxas Quit…" at bounding box center [226, 73] width 238 height 14
click at [162, 148] on input "Criar parcela" at bounding box center [161, 147] width 41 height 13
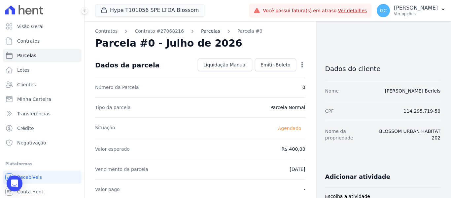
click at [201, 31] on link "Parcelas" at bounding box center [210, 31] width 19 height 7
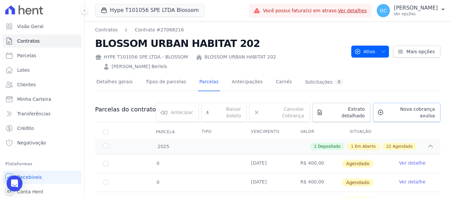
click at [397, 106] on span "Nova cobrança avulsa" at bounding box center [410, 112] width 48 height 13
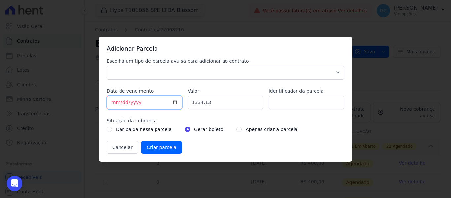
click at [114, 104] on input "[DATE]" at bounding box center [145, 102] width 76 height 14
click at [194, 103] on input "1334.13" at bounding box center [225, 102] width 76 height 14
click at [236, 128] on input "radio" at bounding box center [238, 128] width 5 height 5
drag, startPoint x: 226, startPoint y: 72, endPoint x: 201, endPoint y: 78, distance: 26.2
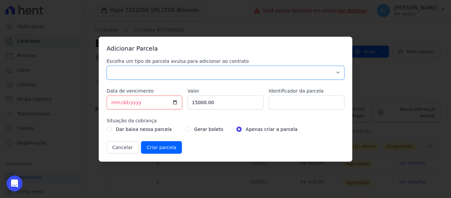
click at [226, 71] on select "Parcela Normal Sinal Caução Intercalada Chaves Pré Chaves Pós Chaves Taxas Quit…" at bounding box center [226, 73] width 238 height 14
click at [107, 66] on select "Parcela Normal Sinal Caução Intercalada Chaves Pré Chaves Pós Chaves Taxas Quit…" at bounding box center [226, 73] width 238 height 14
click at [164, 147] on input "Criar parcela" at bounding box center [161, 147] width 41 height 13
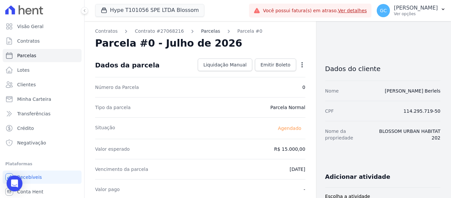
click at [201, 31] on link "Parcelas" at bounding box center [210, 31] width 19 height 7
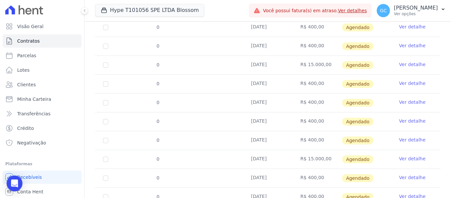
scroll to position [428, 0]
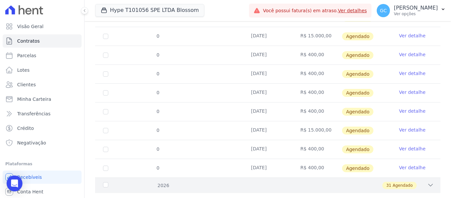
click at [427, 181] on icon at bounding box center [430, 184] width 7 height 7
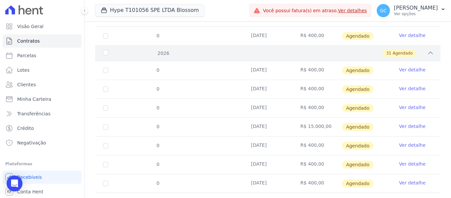
click at [104, 50] on div "2026" at bounding box center [117, 53] width 30 height 7
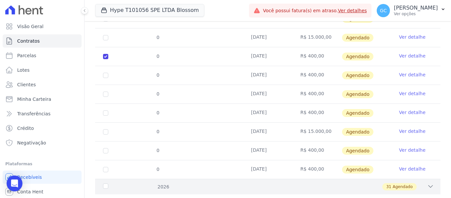
click at [105, 183] on div "2026" at bounding box center [117, 186] width 30 height 7
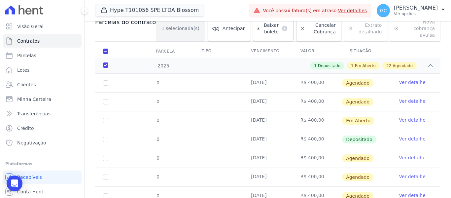
scroll to position [0, 0]
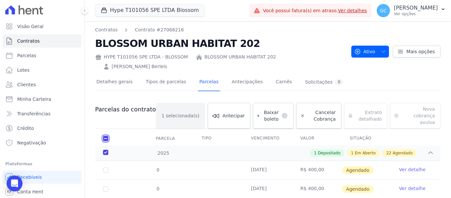
click at [105, 136] on input "checkbox" at bounding box center [105, 138] width 5 height 5
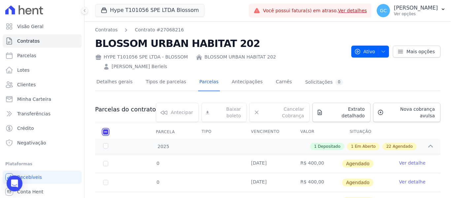
click at [106, 129] on input "checkbox" at bounding box center [105, 131] width 5 height 5
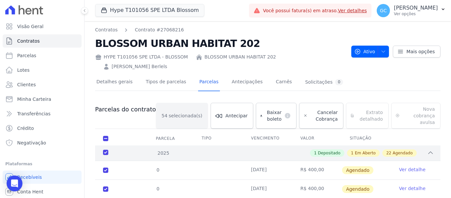
click at [105, 149] on div "2025" at bounding box center [117, 152] width 30 height 7
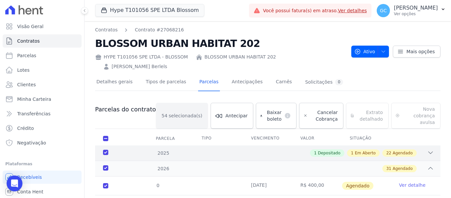
click at [104, 149] on div "2025" at bounding box center [117, 152] width 30 height 7
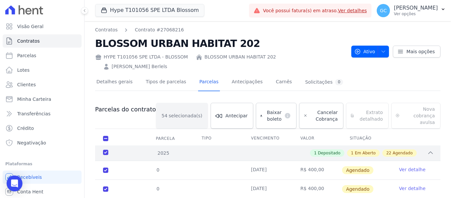
click at [105, 149] on div "2025" at bounding box center [117, 152] width 30 height 7
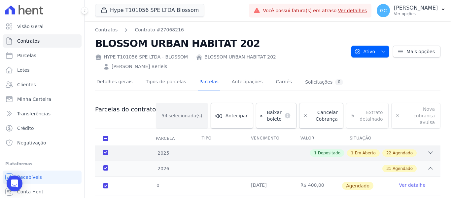
click at [105, 149] on div "2025" at bounding box center [117, 152] width 30 height 7
